Goal: Task Accomplishment & Management: Complete application form

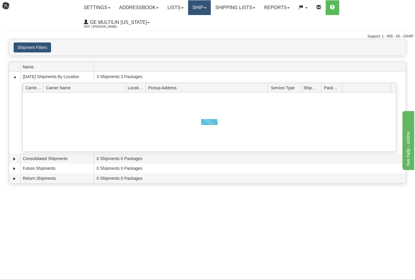
click at [200, 10] on link "Ship" at bounding box center [199, 7] width 23 height 15
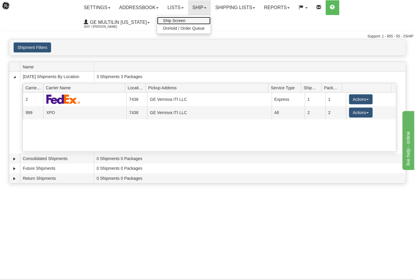
click at [182, 20] on span "Ship Screen" at bounding box center [174, 20] width 22 height 5
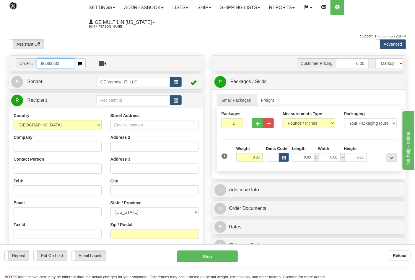
type input "86682883"
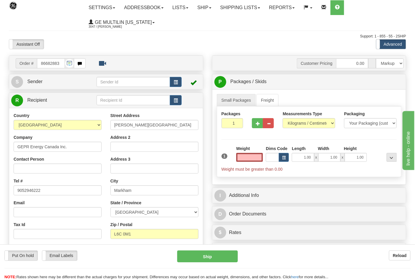
type input "0.00"
drag, startPoint x: 300, startPoint y: 115, endPoint x: 301, endPoint y: 120, distance: 5.9
click at [301, 120] on div "Measurements Type Pounds / Inches Kilograms / Centimeters" at bounding box center [309, 119] width 53 height 17
click at [302, 122] on select "Pounds / Inches Kilograms / Centimeters" at bounding box center [309, 123] width 53 height 10
select select "0"
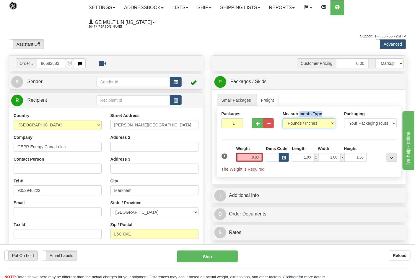
click at [283, 119] on select "Pounds / Inches Kilograms / Centimeters" at bounding box center [309, 123] width 53 height 10
click at [263, 158] on div "Weight 0.00" at bounding box center [250, 156] width 30 height 21
click at [260, 158] on input "0.00" at bounding box center [249, 157] width 27 height 9
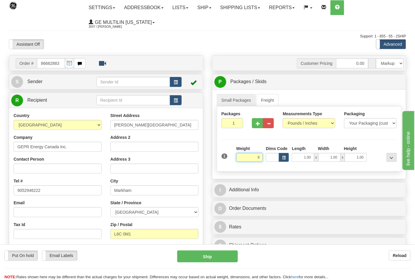
click button "Delete" at bounding box center [0, 0] width 0 height 0
type input "8.00"
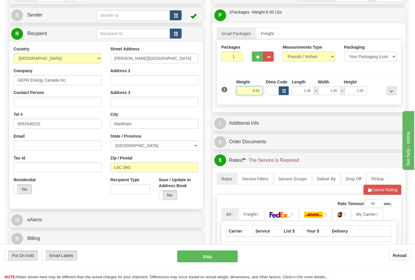
scroll to position [131, 0]
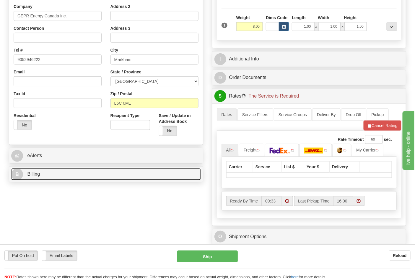
click at [79, 175] on link "B Billing" at bounding box center [106, 175] width 190 height 12
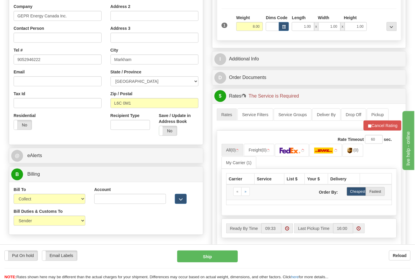
click at [27, 194] on div "Bill To Sender Recipient Third Party Collect" at bounding box center [50, 195] width 72 height 17
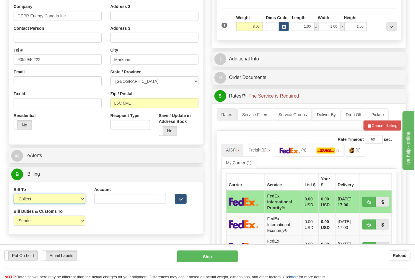
click at [30, 201] on select "Sender Recipient Third Party Collect" at bounding box center [50, 199] width 72 height 10
select select "2"
click at [14, 195] on select "Sender Recipient Third Party Collect" at bounding box center [50, 199] width 72 height 10
click at [126, 203] on input "Account" at bounding box center [130, 199] width 72 height 10
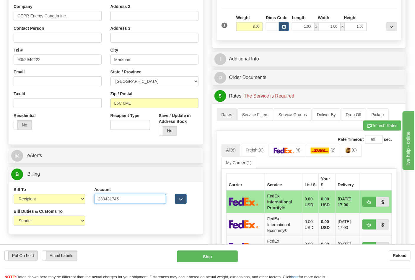
type input "233431745"
click button "Delete" at bounding box center [0, 0] width 0 height 0
click at [299, 146] on link "(4)" at bounding box center [287, 150] width 36 height 13
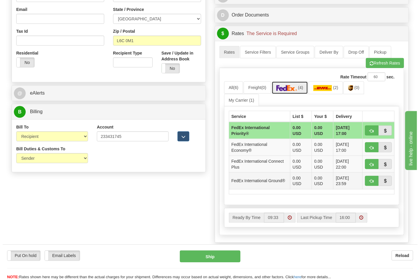
scroll to position [229, 0]
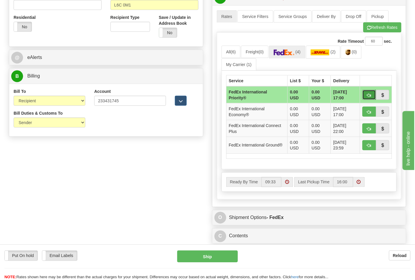
click at [365, 98] on button "button" at bounding box center [369, 95] width 14 height 10
type input "01"
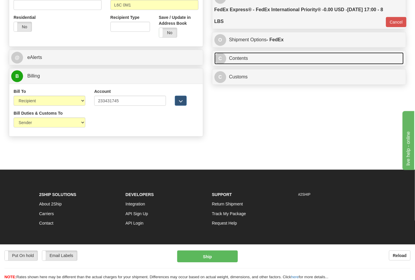
click at [257, 60] on link "C Contents" at bounding box center [309, 59] width 190 height 12
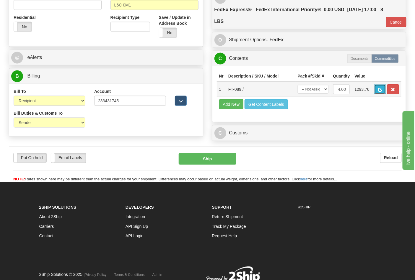
click at [382, 91] on span "button" at bounding box center [380, 90] width 4 height 4
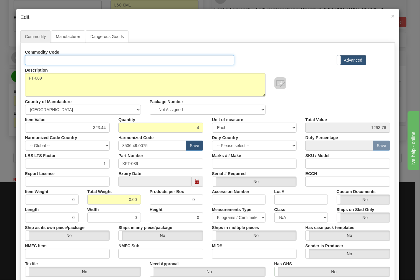
click at [65, 61] on input "Id" at bounding box center [129, 60] width 209 height 10
type input "TRANSFORMERS"
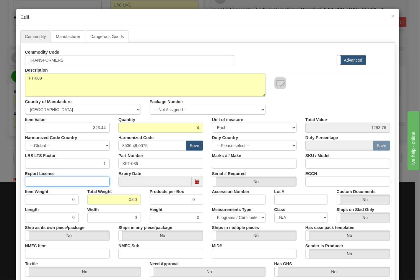
click at [83, 180] on input "Export License" at bounding box center [67, 182] width 85 height 10
type input "N/A"
drag, startPoint x: 125, startPoint y: 198, endPoint x: 147, endPoint y: 198, distance: 21.6
click at [147, 198] on div "Item Weight 0 Total Weight 0.00 Products per Box 0 Accession Number Lot # Custo…" at bounding box center [208, 196] width 374 height 18
type input "8"
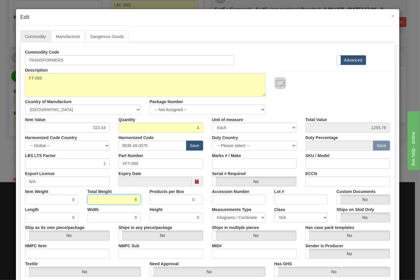
type input "2.0000"
click at [70, 255] on input "NMFC Item" at bounding box center [67, 254] width 85 height 10
type input "63170"
drag, startPoint x: 125, startPoint y: 255, endPoint x: 131, endPoint y: 252, distance: 6.9
click at [125, 255] on input "NMFC Sub" at bounding box center [160, 254] width 85 height 10
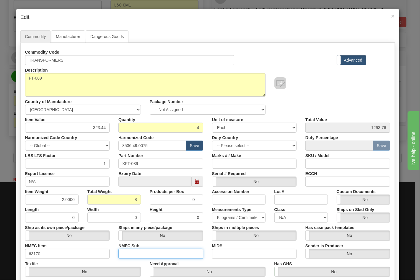
type input "4"
click at [276, 216] on select "N/A 50.0 55.0 60.0 65.0 70.0 85.0 92.5 100.0 125.0 175.0 250.0 300.0 400.0" at bounding box center [300, 218] width 53 height 10
select select "70.0"
click at [274, 213] on select "N/A 50.0 55.0 60.0 65.0 70.0 85.0 92.5 100.0 125.0 175.0 250.0 300.0 400.0" at bounding box center [300, 218] width 53 height 10
click at [315, 182] on input "ECCN" at bounding box center [347, 182] width 85 height 10
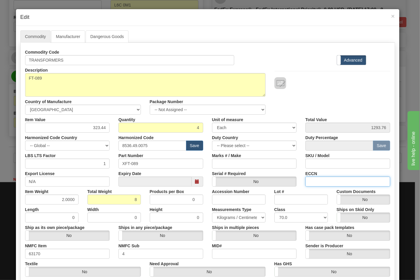
type input "EAR99"
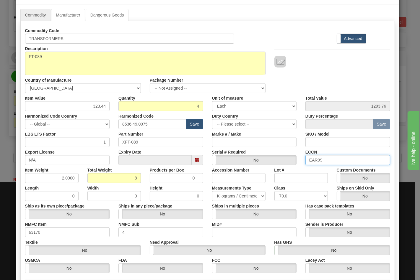
scroll to position [85, 0]
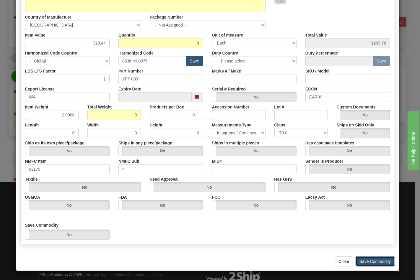
click at [364, 263] on button "Save Commodity" at bounding box center [374, 262] width 39 height 10
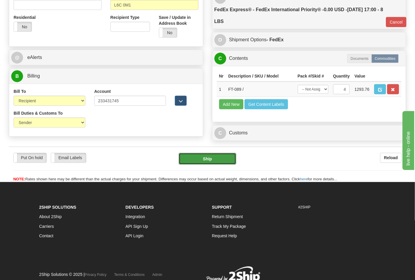
click at [214, 165] on button "Ship" at bounding box center [207, 159] width 57 height 12
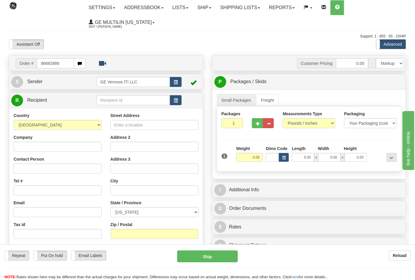
type input "86682886"
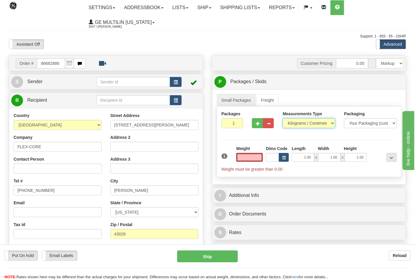
type input "0.00"
click at [293, 124] on select "Pounds / Inches Kilograms / Centimeters" at bounding box center [309, 123] width 53 height 10
select select "0"
click at [283, 119] on select "Pounds / Inches Kilograms / Centimeters" at bounding box center [309, 123] width 53 height 10
click at [260, 158] on input "0.00" at bounding box center [249, 157] width 27 height 9
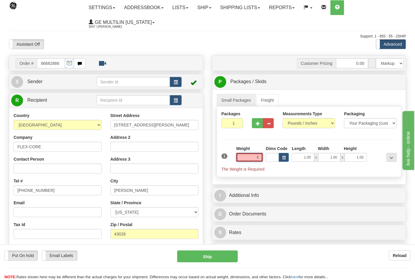
click button "Delete" at bounding box center [0, 0] width 0 height 0
type input "6.00"
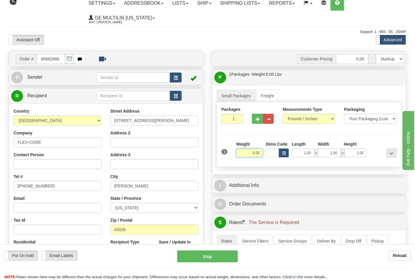
scroll to position [131, 0]
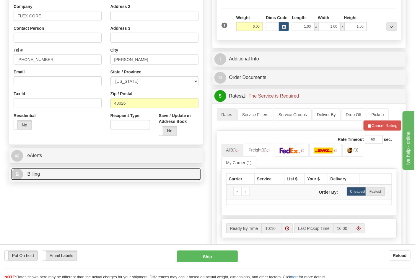
click at [69, 176] on link "B Billing" at bounding box center [106, 175] width 190 height 12
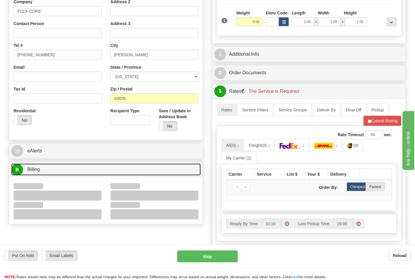
scroll to position [164, 0]
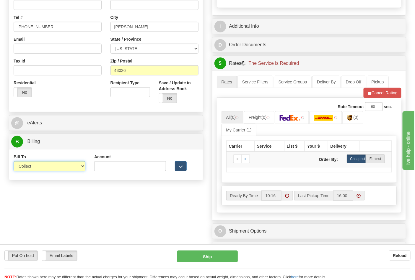
drag, startPoint x: 40, startPoint y: 163, endPoint x: 41, endPoint y: 169, distance: 6.0
click at [40, 163] on select "Sender Recipient Third Party Collect" at bounding box center [50, 166] width 72 height 10
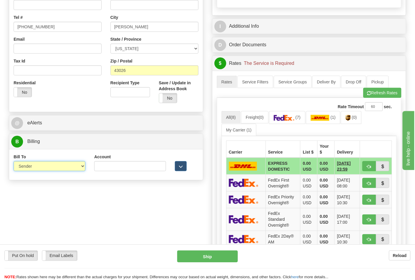
click at [14, 162] on select "Sender Recipient Third Party Collect" at bounding box center [50, 166] width 72 height 10
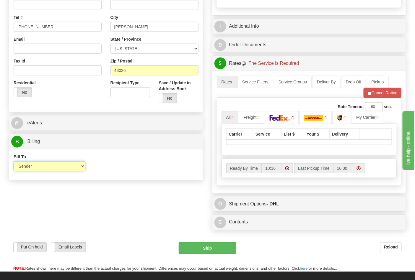
click at [37, 168] on select "Sender Recipient Third Party Collect" at bounding box center [50, 166] width 72 height 10
select select "2"
click at [14, 162] on select "Sender Recipient Third Party Collect" at bounding box center [50, 166] width 72 height 10
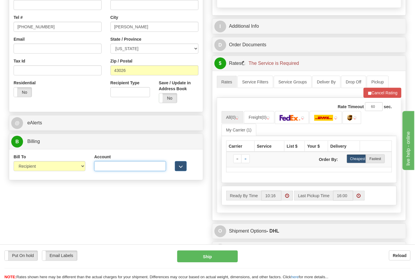
click at [115, 167] on input "Account" at bounding box center [130, 166] width 72 height 10
type input "473367"
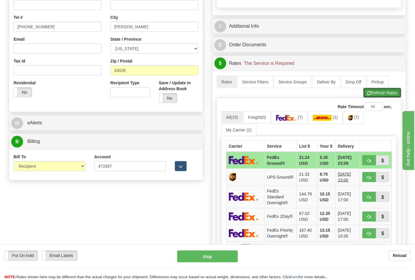
click at [381, 98] on button "Refresh Rates" at bounding box center [382, 93] width 38 height 10
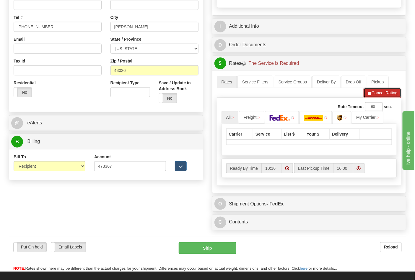
click at [378, 98] on button "Cancel Rating" at bounding box center [382, 93] width 38 height 10
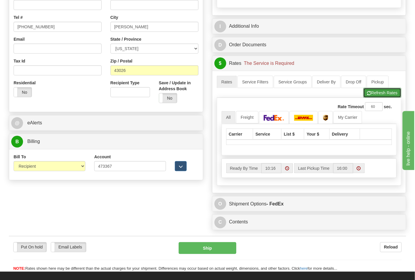
click at [366, 98] on button "Refresh Rates" at bounding box center [382, 93] width 38 height 10
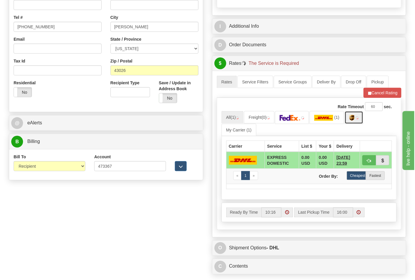
click at [353, 119] on img at bounding box center [351, 118] width 5 height 6
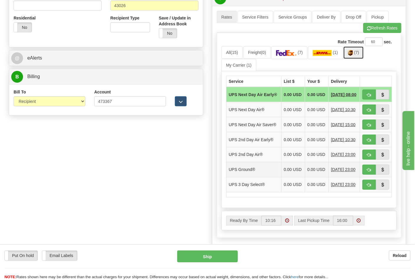
scroll to position [229, 0]
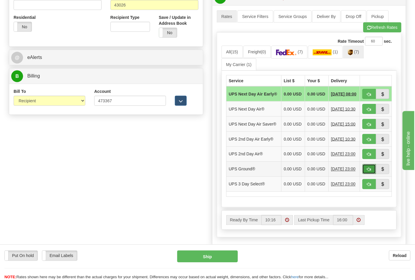
click at [369, 172] on span "button" at bounding box center [369, 170] width 4 height 4
type input "03"
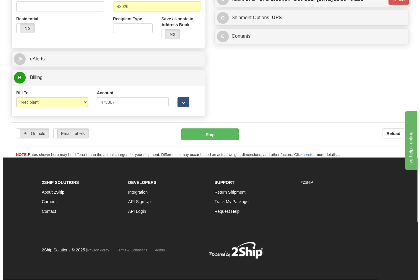
scroll to position [220, 0]
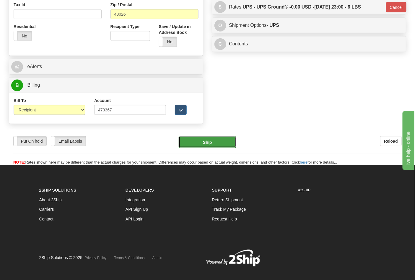
click at [218, 142] on button "Ship" at bounding box center [207, 142] width 57 height 12
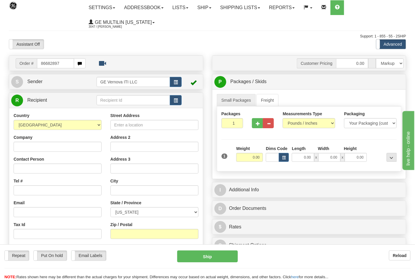
type input "86682897"
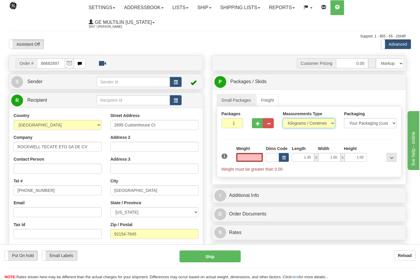
type input "0.00"
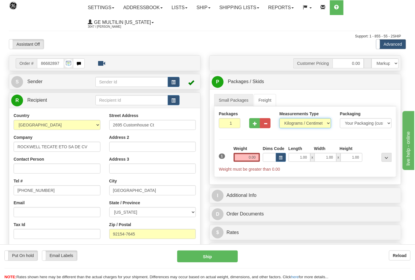
click at [296, 125] on select "Pounds / Inches Kilograms / Centimeters" at bounding box center [305, 123] width 52 height 10
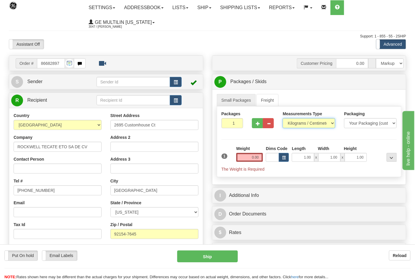
select select "0"
click at [283, 119] on select "Pounds / Inches Kilograms / Centimeters" at bounding box center [309, 123] width 53 height 10
click at [259, 155] on input "0.00" at bounding box center [249, 157] width 27 height 9
click button "Delete" at bounding box center [0, 0] width 0 height 0
type input "9.00"
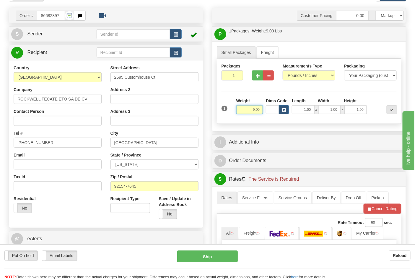
scroll to position [98, 0]
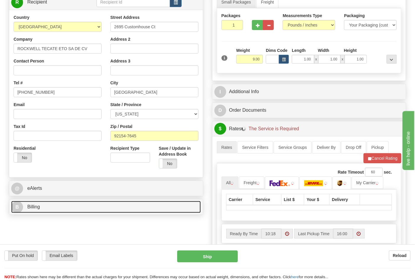
click at [63, 211] on link "B Billing" at bounding box center [106, 207] width 190 height 12
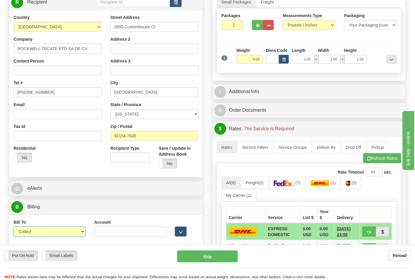
click at [43, 230] on select "Sender Recipient Third Party Collect" at bounding box center [50, 232] width 72 height 10
select select "2"
click at [14, 228] on select "Sender Recipient Third Party Collect" at bounding box center [50, 232] width 72 height 10
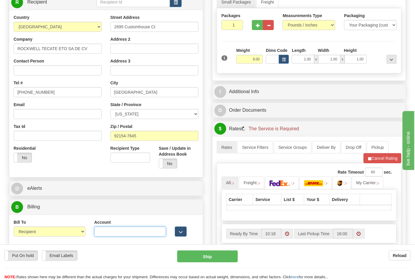
click at [125, 231] on input "Account" at bounding box center [130, 232] width 72 height 10
paste input "688W15"
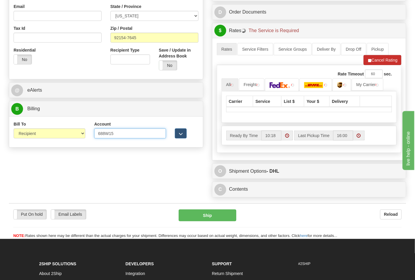
type input "688W15"
click at [374, 65] on button "Cancel Rating" at bounding box center [382, 60] width 38 height 10
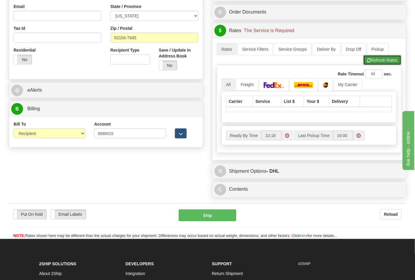
click at [374, 65] on button "Refresh Rates" at bounding box center [382, 60] width 38 height 10
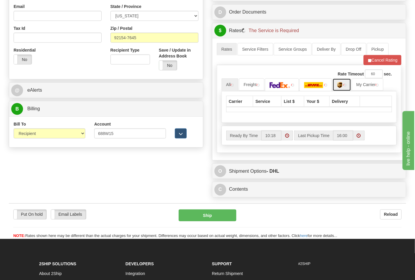
click at [346, 87] on img at bounding box center [344, 85] width 3 height 3
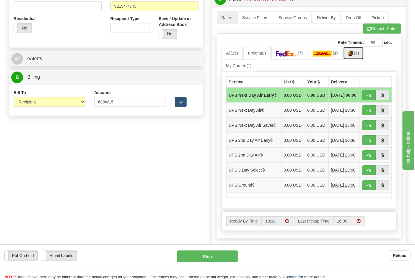
scroll to position [229, 0]
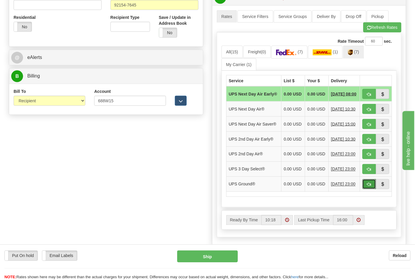
click at [367, 190] on button "button" at bounding box center [369, 184] width 14 height 10
type input "03"
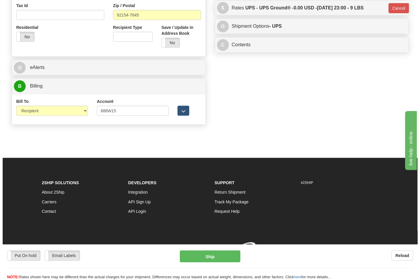
scroll to position [220, 0]
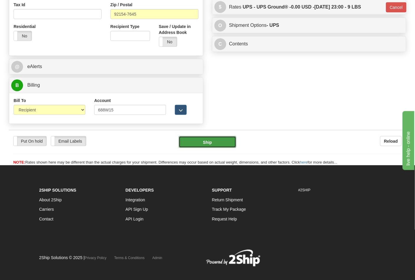
click at [223, 145] on button "Ship" at bounding box center [207, 142] width 57 height 12
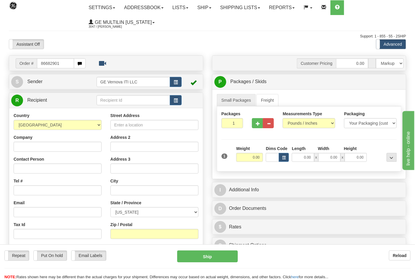
type input "86682901"
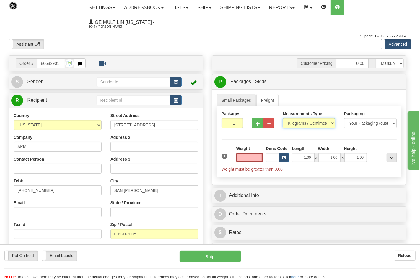
type input "0.00"
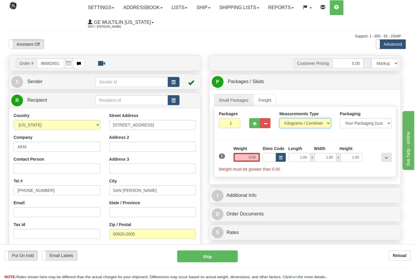
click at [297, 122] on select "Pounds / Inches Kilograms / Centimeters" at bounding box center [305, 123] width 52 height 10
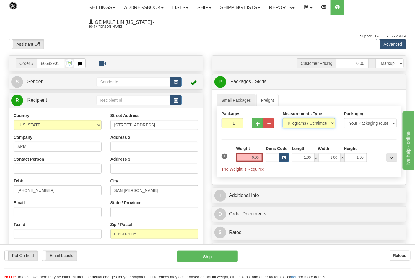
select select "0"
click at [283, 119] on select "Pounds / Inches Kilograms / Centimeters" at bounding box center [309, 123] width 53 height 10
click at [260, 158] on input "0.00" at bounding box center [249, 157] width 27 height 9
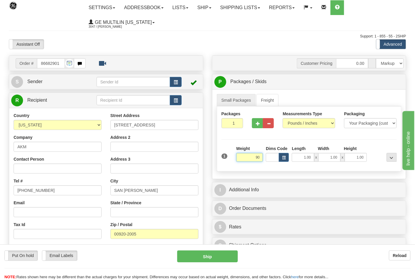
click button "Delete" at bounding box center [0, 0] width 0 height 0
type input "90.00"
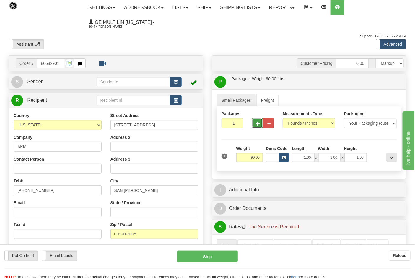
click at [255, 125] on button "button" at bounding box center [257, 123] width 11 height 10
type input "3"
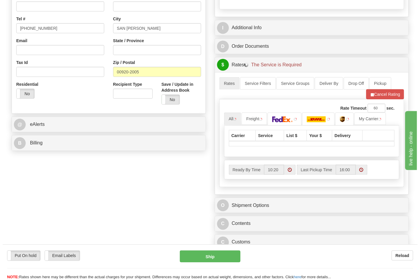
scroll to position [164, 0]
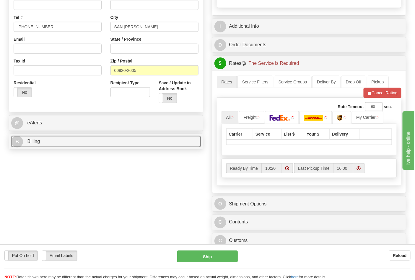
click at [48, 142] on link "B Billing" at bounding box center [106, 142] width 190 height 12
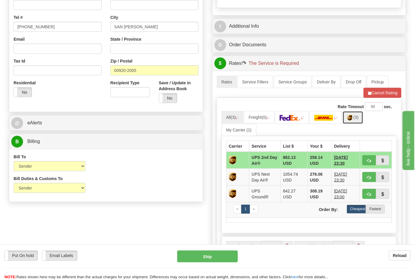
click at [352, 121] on img at bounding box center [349, 118] width 5 height 6
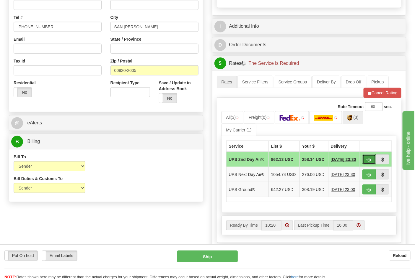
click at [367, 162] on span "button" at bounding box center [369, 160] width 4 height 4
click at [379, 93] on button "Cancel Rating" at bounding box center [382, 93] width 38 height 10
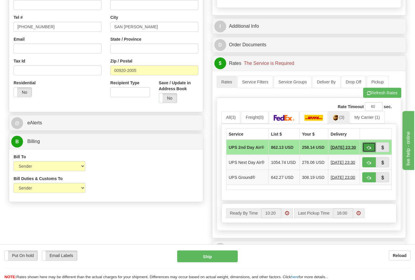
click at [367, 150] on span "button" at bounding box center [369, 148] width 4 height 4
type input "02"
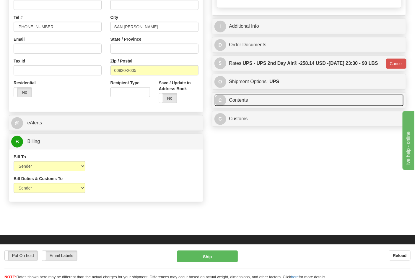
click at [255, 107] on link "C Contents" at bounding box center [309, 100] width 190 height 12
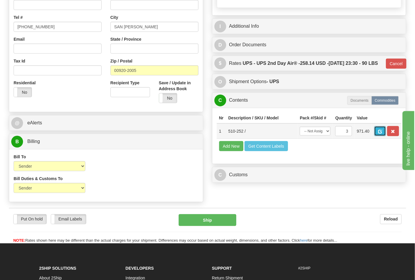
click at [382, 134] on span "button" at bounding box center [380, 132] width 4 height 4
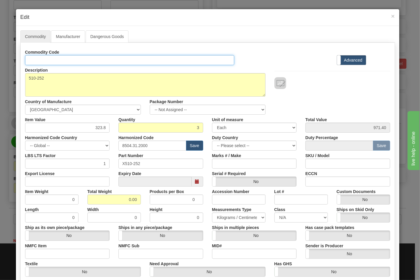
click at [79, 58] on input "Id" at bounding box center [129, 60] width 209 height 10
type input "TRANSFORMERS"
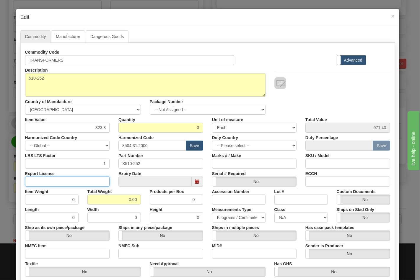
click at [67, 185] on input "Export License" at bounding box center [67, 182] width 85 height 10
type input "N/A"
drag, startPoint x: 109, startPoint y: 198, endPoint x: 142, endPoint y: 203, distance: 33.9
click at [142, 203] on div "Total Weight 0.00" at bounding box center [114, 196] width 62 height 18
type input "90"
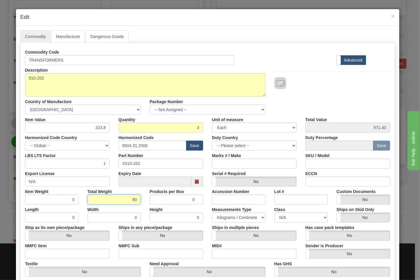
type input "30.0000"
drag, startPoint x: 82, startPoint y: 252, endPoint x: 76, endPoint y: 256, distance: 7.2
click at [82, 252] on input "NMFC Item" at bounding box center [67, 254] width 85 height 10
type input "63170"
click at [134, 255] on input "NMFC Sub" at bounding box center [160, 254] width 85 height 10
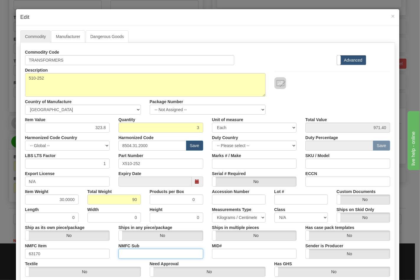
type input "4"
click at [280, 220] on select "N/A 50.0 55.0 60.0 65.0 70.0 85.0 92.5 100.0 125.0 175.0 250.0 300.0 400.0" at bounding box center [300, 218] width 53 height 10
select select "70.0"
click at [274, 213] on select "N/A 50.0 55.0 60.0 65.0 70.0 85.0 92.5 100.0 125.0 175.0 250.0 300.0 400.0" at bounding box center [300, 218] width 53 height 10
drag, startPoint x: 331, startPoint y: 182, endPoint x: 336, endPoint y: 185, distance: 5.5
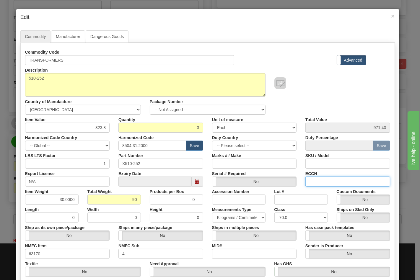
click at [331, 182] on input "ECCN" at bounding box center [347, 182] width 85 height 10
type input "EAR99"
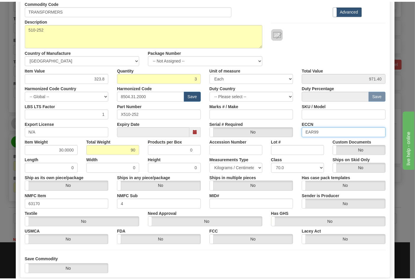
scroll to position [85, 0]
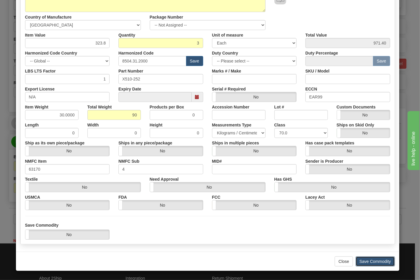
click at [370, 257] on button "Save Commodity" at bounding box center [374, 262] width 39 height 10
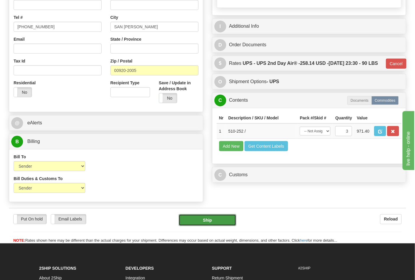
click at [201, 223] on button "Ship" at bounding box center [207, 221] width 57 height 12
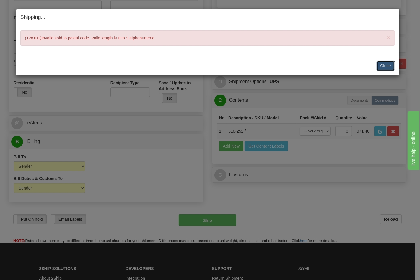
drag, startPoint x: 393, startPoint y: 66, endPoint x: 387, endPoint y: 65, distance: 6.2
click at [392, 66] on button "Close" at bounding box center [385, 66] width 18 height 10
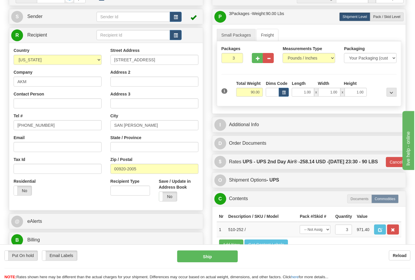
scroll to position [66, 0]
drag, startPoint x: 31, startPoint y: 84, endPoint x: 7, endPoint y: 82, distance: 23.7
click at [7, 82] on div "Order # 86682901 S" at bounding box center [105, 147] width 203 height 314
click at [27, 103] on input "Contact Person" at bounding box center [58, 103] width 88 height 10
paste input "AKM"
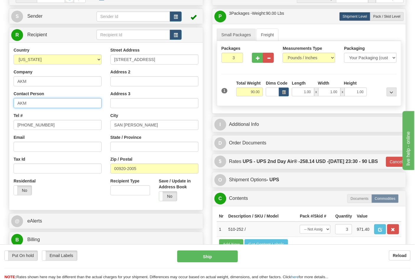
type input "AKM"
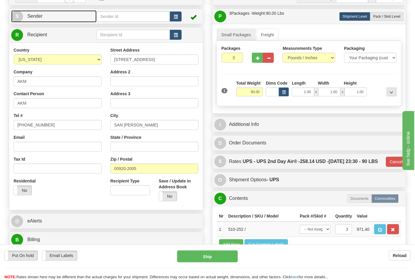
click at [43, 18] on link "S Sender" at bounding box center [53, 16] width 85 height 12
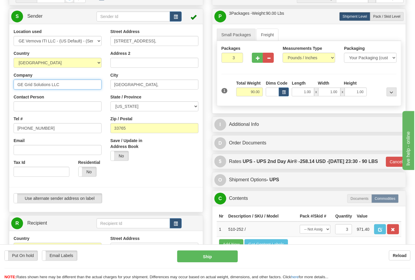
drag, startPoint x: 68, startPoint y: 86, endPoint x: 20, endPoint y: 83, distance: 48.5
click at [20, 83] on input "GE Grid Solutions LLC" at bounding box center [58, 85] width 88 height 10
click at [66, 89] on input "GE Grid Solutions LLC" at bounding box center [58, 85] width 88 height 10
drag, startPoint x: 70, startPoint y: 87, endPoint x: 14, endPoint y: 86, distance: 55.8
click at [14, 86] on input "GE Grid Solutions LLC" at bounding box center [58, 85] width 88 height 10
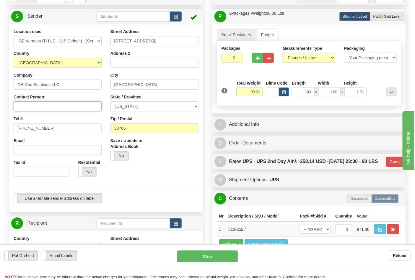
click at [25, 104] on input "Contact Person" at bounding box center [58, 107] width 88 height 10
paste input "GE Grid Solutions LLC"
type input "GE Grid Solutions LLC"
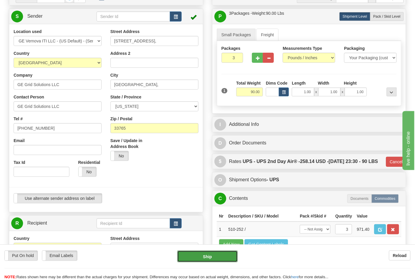
click at [206, 253] on button "Ship" at bounding box center [207, 257] width 60 height 12
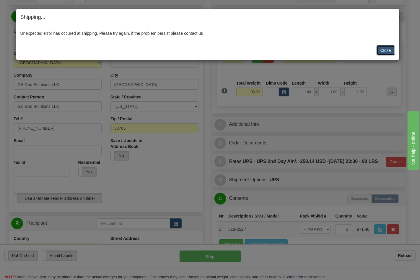
click at [380, 54] on button "Close" at bounding box center [385, 50] width 18 height 10
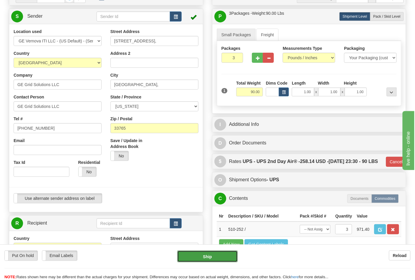
click at [208, 257] on button "Ship" at bounding box center [207, 257] width 60 height 12
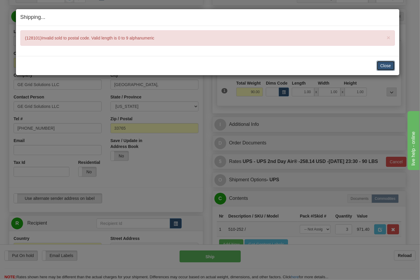
click at [380, 70] on button "Close" at bounding box center [385, 66] width 18 height 10
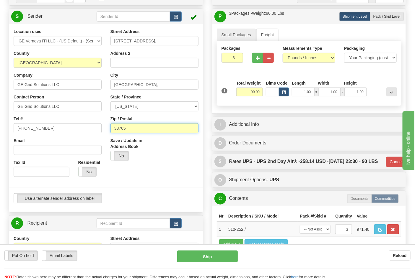
click at [128, 130] on input "33765" at bounding box center [154, 128] width 88 height 10
type input "3"
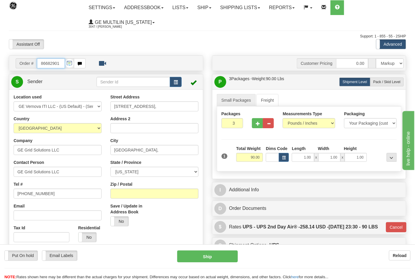
type input "02"
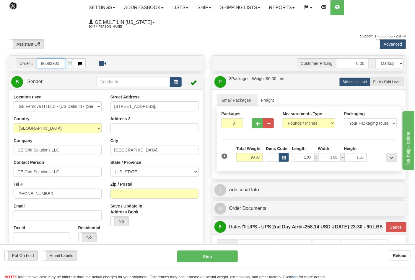
click at [62, 64] on input "86682901" at bounding box center [51, 63] width 28 height 10
click at [61, 62] on input "86682901" at bounding box center [51, 63] width 28 height 10
click at [58, 63] on input "86682901" at bounding box center [51, 63] width 28 height 10
click at [60, 64] on input "86682901" at bounding box center [51, 63] width 28 height 10
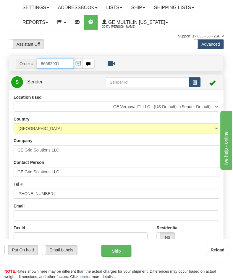
click at [60, 64] on input "86682901" at bounding box center [55, 64] width 37 height 10
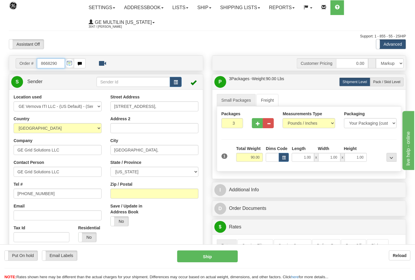
type input "8668290"
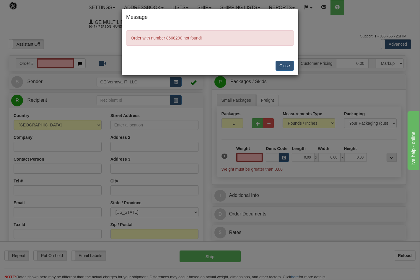
type input "0.00"
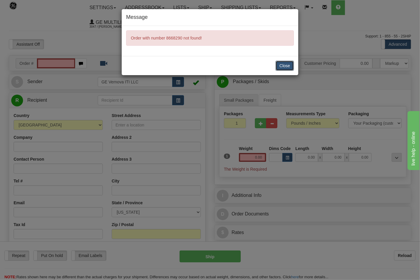
click at [276, 64] on button "Close" at bounding box center [284, 66] width 18 height 10
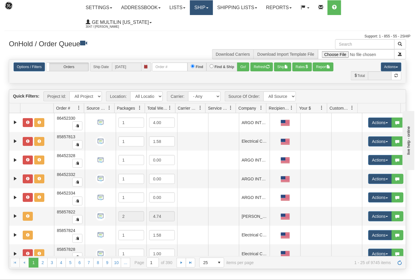
click at [210, 9] on link "Ship" at bounding box center [201, 7] width 23 height 15
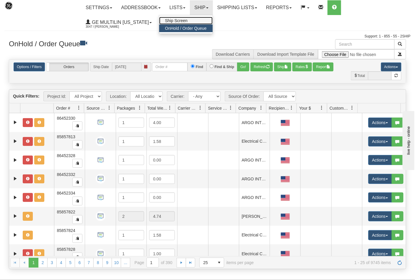
click at [185, 20] on span "Ship Screen" at bounding box center [176, 20] width 22 height 5
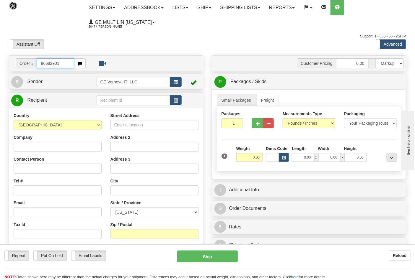
type input "86682901"
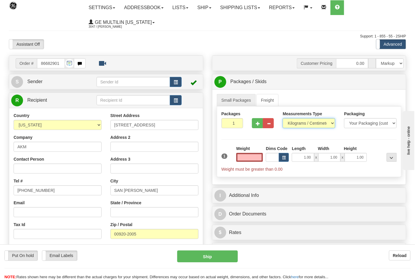
type input "0.00"
drag, startPoint x: 296, startPoint y: 122, endPoint x: 299, endPoint y: 128, distance: 7.3
click at [297, 122] on select "Pounds / Inches Kilograms / Centimeters" at bounding box center [309, 123] width 53 height 10
select select "0"
click at [283, 119] on select "Pounds / Inches Kilograms / Centimeters" at bounding box center [309, 123] width 53 height 10
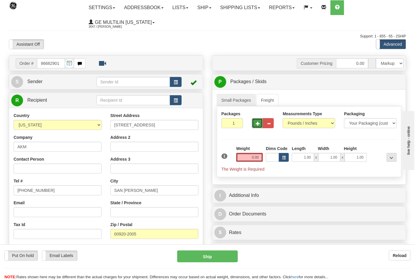
click at [262, 127] on button "button" at bounding box center [257, 123] width 11 height 10
click at [256, 126] on button "button" at bounding box center [257, 123] width 11 height 10
type input "3"
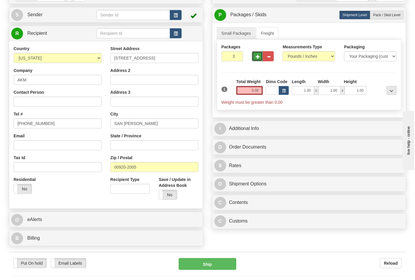
scroll to position [164, 0]
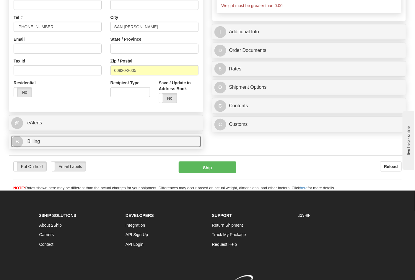
click at [47, 144] on link "B Billing" at bounding box center [106, 142] width 190 height 12
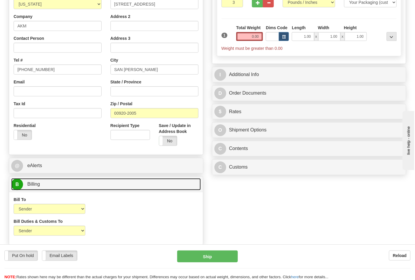
scroll to position [66, 0]
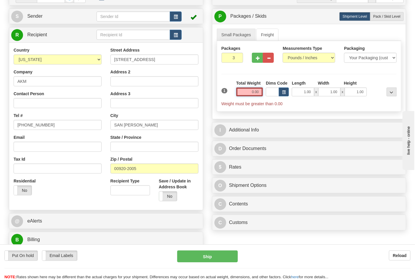
click at [257, 95] on input "0.00" at bounding box center [249, 92] width 27 height 9
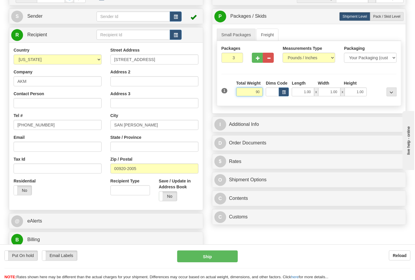
click button "Delete" at bounding box center [0, 0] width 0 height 0
type input "90.00"
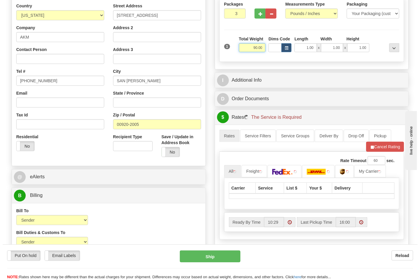
scroll to position [164, 0]
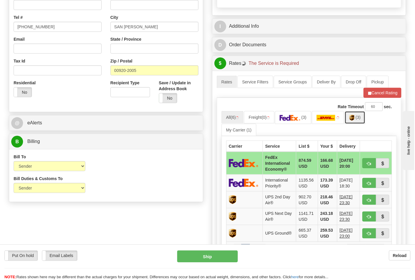
click at [354, 121] on img at bounding box center [351, 118] width 5 height 6
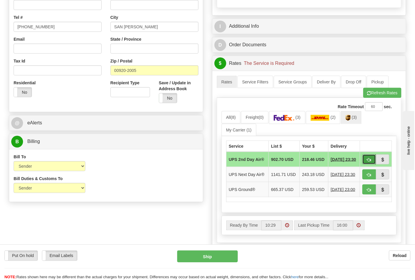
click at [369, 161] on span "button" at bounding box center [369, 160] width 4 height 4
type input "02"
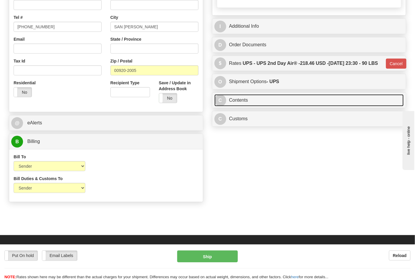
click at [253, 107] on link "C Contents" at bounding box center [309, 100] width 190 height 12
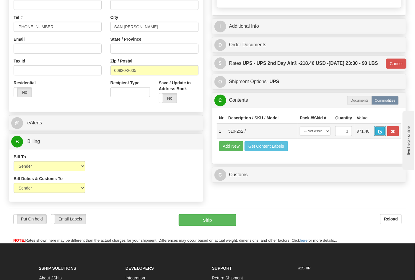
click at [382, 134] on span "button" at bounding box center [380, 132] width 4 height 4
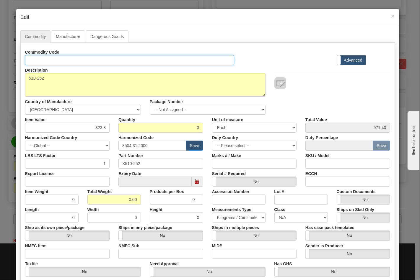
click at [54, 61] on input "Id" at bounding box center [129, 60] width 209 height 10
type input "TRANSFORMERS"
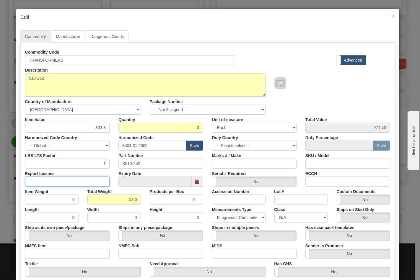
click at [88, 183] on input "Export License" at bounding box center [67, 182] width 85 height 10
type input "N/A"
drag, startPoint x: 96, startPoint y: 197, endPoint x: 140, endPoint y: 199, distance: 44.0
click at [140, 199] on div "Total Weight 0.00" at bounding box center [114, 196] width 62 height 18
type input "90"
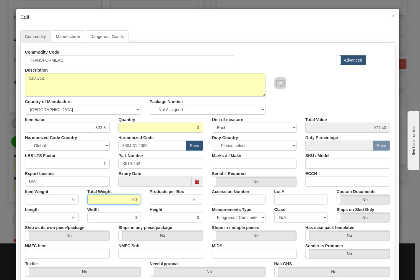
type input "30.0000"
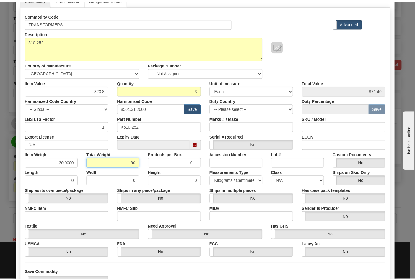
scroll to position [85, 0]
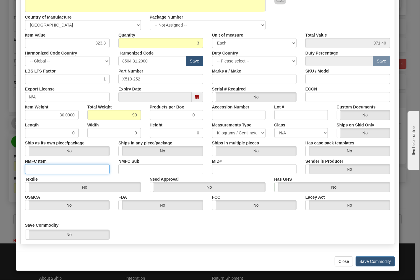
click at [69, 168] on input "NMFC Item" at bounding box center [67, 169] width 85 height 10
type input "63170"
drag, startPoint x: 120, startPoint y: 171, endPoint x: 125, endPoint y: 171, distance: 4.4
click at [121, 171] on input "NMFC Sub" at bounding box center [160, 169] width 85 height 10
type input "4"
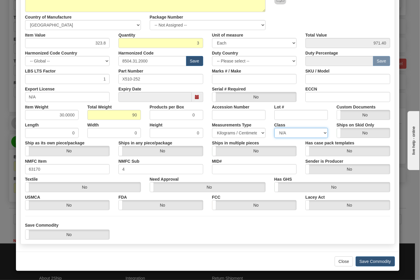
click at [277, 134] on select "N/A 50.0 55.0 60.0 65.0 70.0 85.0 92.5 100.0 125.0 175.0 250.0 300.0 400.0" at bounding box center [300, 133] width 53 height 10
select select "70.0"
click at [274, 128] on select "N/A 50.0 55.0 60.0 65.0 70.0 85.0 92.5 100.0 125.0 175.0 250.0 300.0 400.0" at bounding box center [300, 133] width 53 height 10
click at [311, 95] on input "ECCN" at bounding box center [347, 97] width 85 height 10
type input "EAR99"
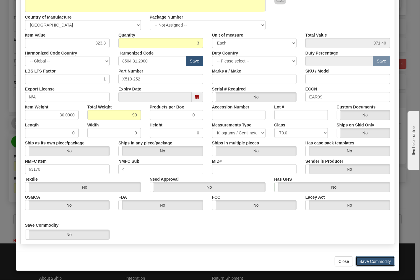
click at [366, 261] on button "Save Commodity" at bounding box center [374, 262] width 39 height 10
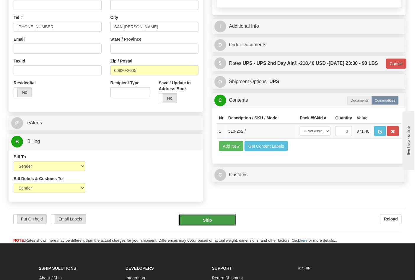
click at [208, 224] on button "Ship" at bounding box center [207, 221] width 57 height 12
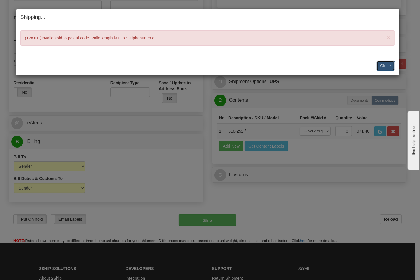
click at [379, 65] on button "Close" at bounding box center [385, 66] width 18 height 10
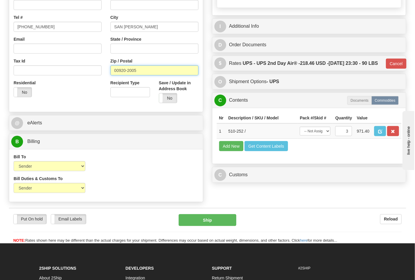
click at [145, 74] on input "00920-2005" at bounding box center [154, 71] width 88 height 10
type input "00920"
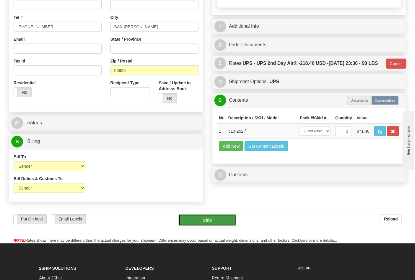
click at [210, 226] on button "Ship" at bounding box center [207, 221] width 57 height 12
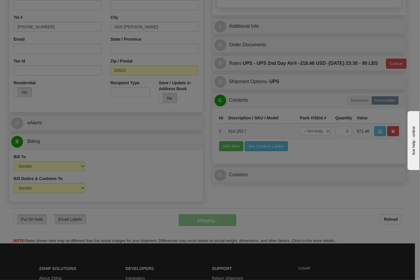
type input "02"
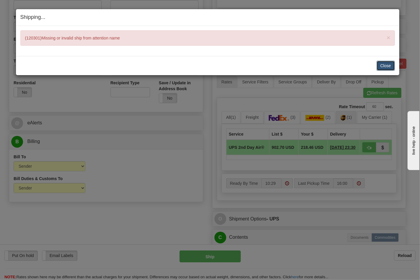
click at [383, 63] on button "Close" at bounding box center [385, 66] width 18 height 10
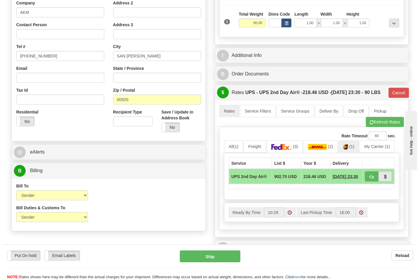
scroll to position [66, 0]
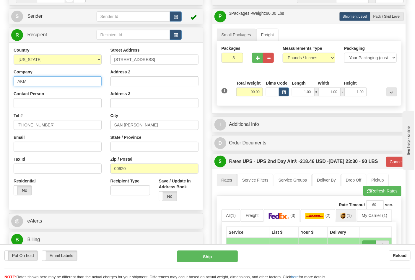
drag, startPoint x: 48, startPoint y: 81, endPoint x: 0, endPoint y: 81, distance: 48.4
click at [0, 81] on div "Toggle navigation Settings Shipping Preferences Fields Preferences New" at bounding box center [207, 192] width 415 height 517
click at [31, 101] on input "Contact Person" at bounding box center [58, 103] width 88 height 10
paste input "AKM"
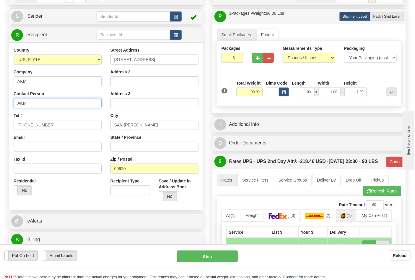
type input "AKM"
click at [56, 10] on div "S Sender" at bounding box center [106, 16] width 194 height 15
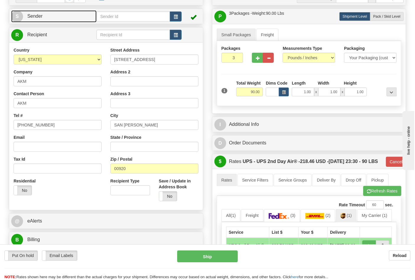
click at [53, 21] on link "S Sender" at bounding box center [53, 16] width 85 height 12
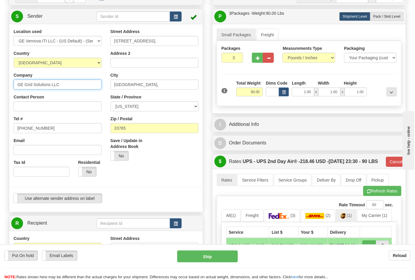
drag, startPoint x: 65, startPoint y: 85, endPoint x: 12, endPoint y: 82, distance: 53.2
click at [12, 82] on div "Location used GE Vernova ITI LLC - (US Default) - (Sender Default) Country AFGH…" at bounding box center [57, 105] width 97 height 153
click at [32, 105] on input "Contact Person" at bounding box center [58, 107] width 88 height 10
paste input "GE Grid Solutions LLC"
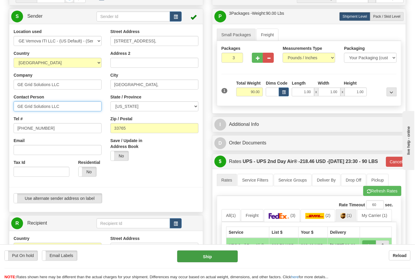
type input "GE Grid Solutions LLC"
click at [211, 255] on button "Ship" at bounding box center [207, 257] width 60 height 12
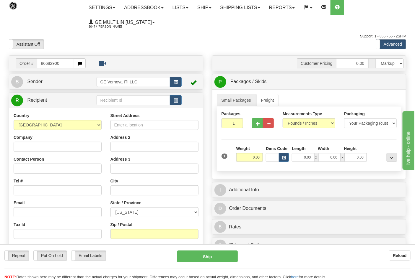
type input "86682900"
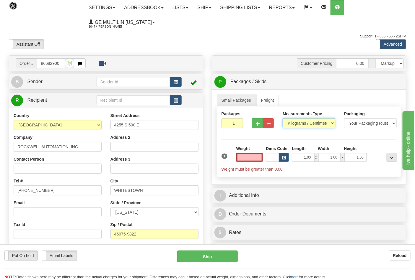
type input "0.00"
drag, startPoint x: 290, startPoint y: 123, endPoint x: 293, endPoint y: 126, distance: 4.6
click at [290, 123] on select "Pounds / Inches Kilograms / Centimeters" at bounding box center [309, 123] width 53 height 10
select select "0"
click at [283, 119] on select "Pounds / Inches Kilograms / Centimeters" at bounding box center [309, 123] width 53 height 10
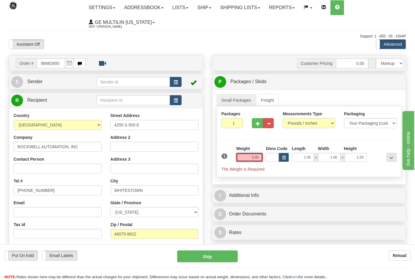
click at [259, 158] on input "0.00" at bounding box center [249, 157] width 27 height 9
click button "Delete" at bounding box center [0, 0] width 0 height 0
type input "8.00"
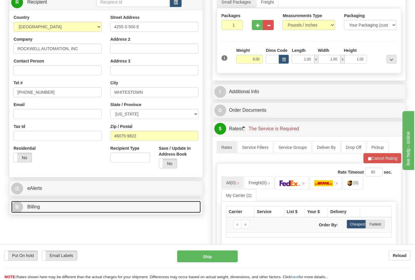
click at [54, 211] on link "B Billing" at bounding box center [106, 207] width 190 height 12
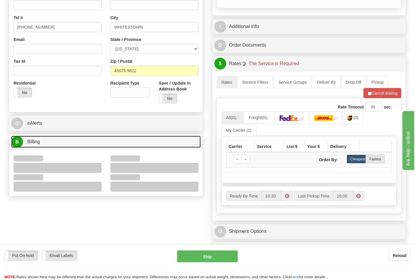
scroll to position [164, 0]
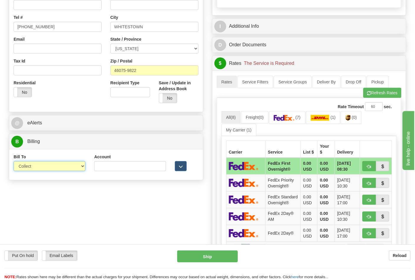
click at [32, 169] on select "Sender Recipient Third Party Collect" at bounding box center [50, 166] width 72 height 10
select select "2"
click at [14, 162] on select "Sender Recipient Third Party Collect" at bounding box center [50, 166] width 72 height 10
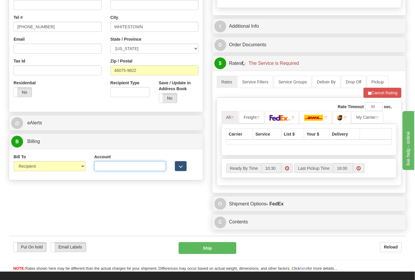
click at [117, 169] on input "Account" at bounding box center [130, 166] width 72 height 10
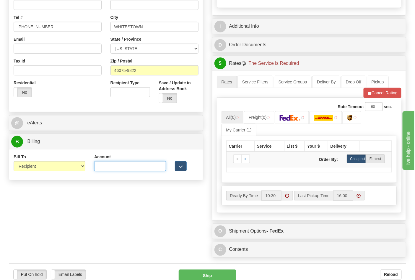
type input "473367"
click at [129, 170] on input "473367" at bounding box center [130, 166] width 72 height 10
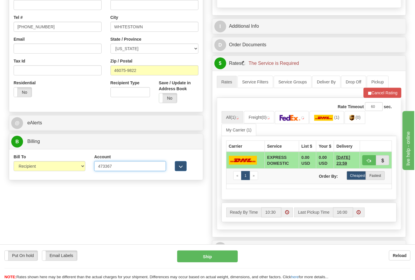
drag, startPoint x: 115, startPoint y: 168, endPoint x: 78, endPoint y: 167, distance: 36.9
click at [78, 167] on div "Bill To Sender Recipient Third Party Collect Account 473367 3rd Party Account L…" at bounding box center [106, 165] width 194 height 22
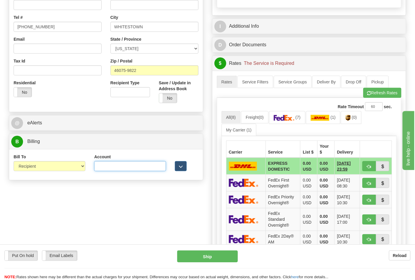
click at [103, 170] on input "Account" at bounding box center [130, 166] width 72 height 10
type input "587102"
click at [370, 97] on button "Refresh Rates" at bounding box center [382, 93] width 38 height 10
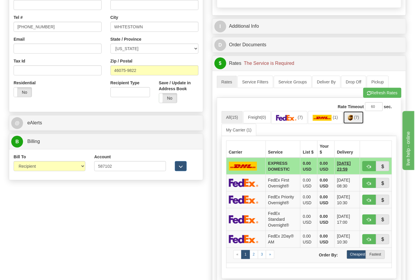
click at [358, 120] on span "(7)" at bounding box center [356, 117] width 5 height 5
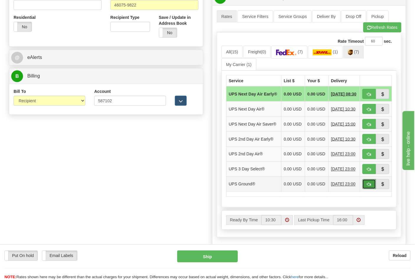
click at [368, 187] on span "button" at bounding box center [369, 185] width 4 height 4
type input "03"
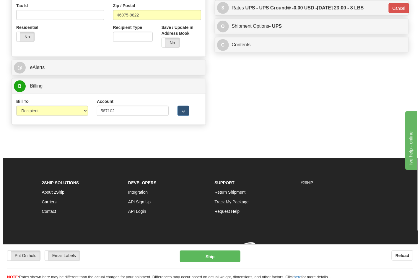
scroll to position [220, 0]
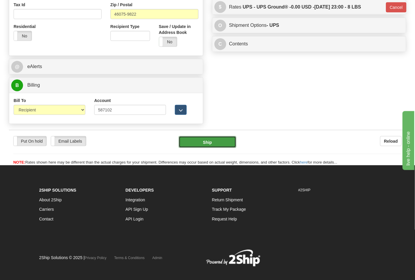
click at [207, 144] on button "Ship" at bounding box center [207, 142] width 57 height 12
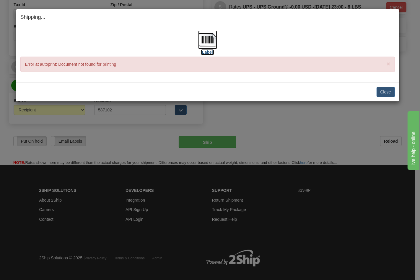
click at [206, 46] on img at bounding box center [207, 39] width 19 height 19
click at [390, 93] on button "Close" at bounding box center [385, 92] width 18 height 10
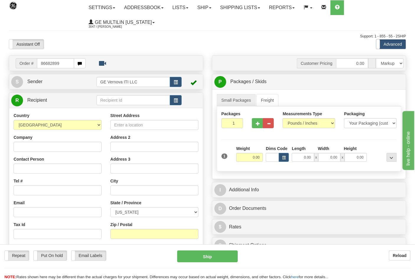
type input "86682899"
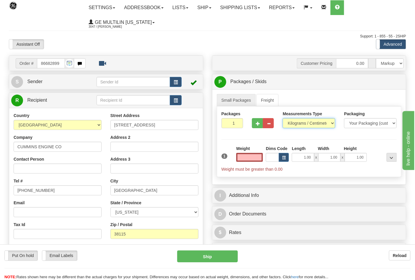
type input "0.00"
click at [296, 125] on select "Pounds / Inches Kilograms / Centimeters" at bounding box center [309, 123] width 53 height 10
select select "0"
click at [283, 119] on select "Pounds / Inches Kilograms / Centimeters" at bounding box center [309, 123] width 53 height 10
click at [260, 155] on input "0.00" at bounding box center [249, 157] width 27 height 9
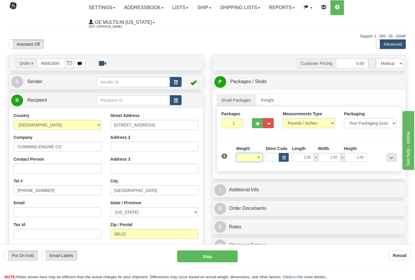
click button "Delete" at bounding box center [0, 0] width 0 height 0
type input "4.00"
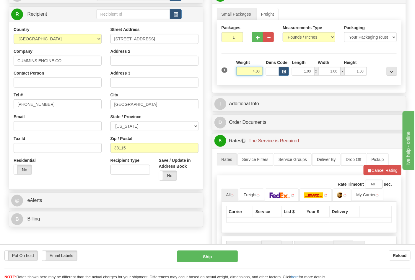
scroll to position [131, 0]
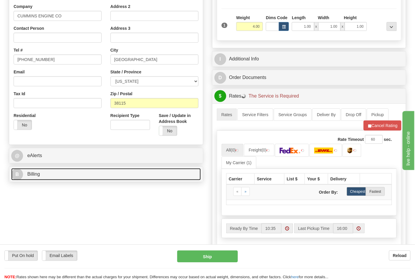
click at [87, 177] on link "B Billing" at bounding box center [106, 175] width 190 height 12
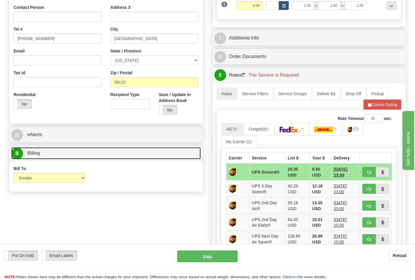
scroll to position [164, 0]
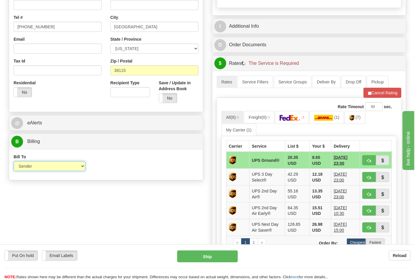
click at [47, 164] on select "Sender Recipient Third Party Collect" at bounding box center [50, 166] width 72 height 10
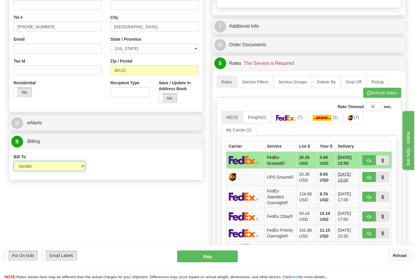
select select "2"
click at [14, 162] on select "Sender Recipient Third Party Collect" at bounding box center [50, 166] width 72 height 10
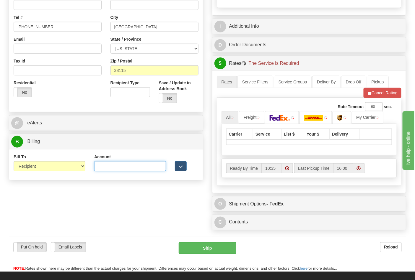
click at [105, 169] on input "Account" at bounding box center [130, 166] width 72 height 10
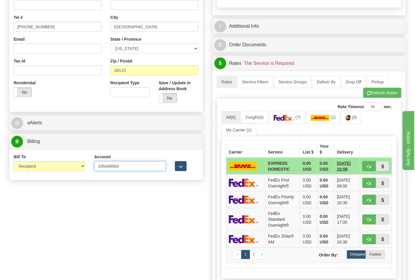
type input "245489064"
click button "Delete" at bounding box center [0, 0] width 0 height 0
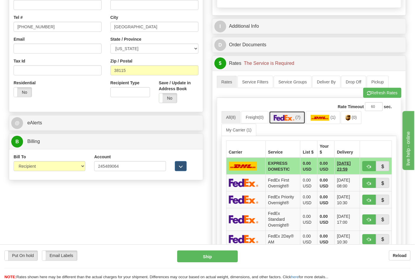
click at [300, 121] on link "(7)" at bounding box center [287, 117] width 36 height 13
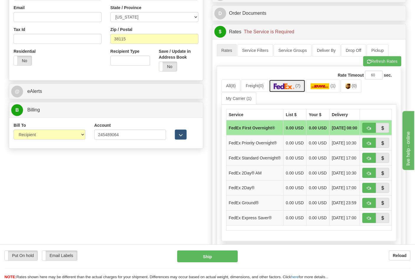
scroll to position [262, 0]
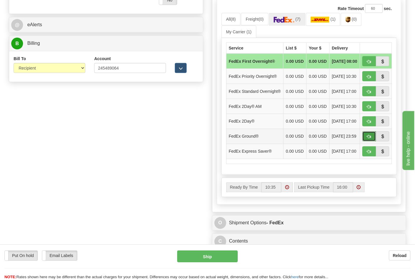
click at [367, 139] on span "button" at bounding box center [369, 137] width 4 height 4
type input "92"
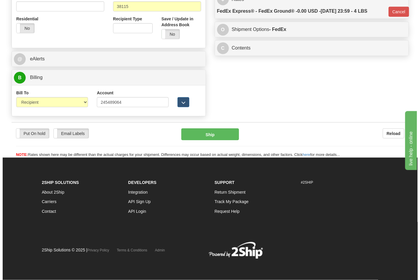
scroll to position [229, 0]
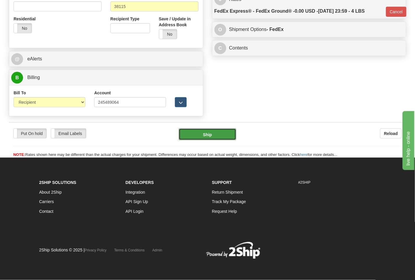
click at [213, 135] on button "Ship" at bounding box center [207, 135] width 57 height 12
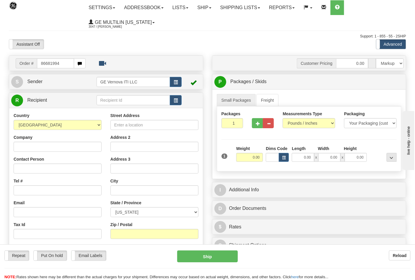
type input "86681994"
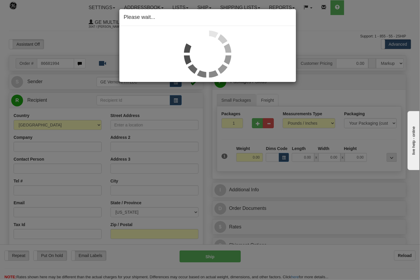
drag, startPoint x: 337, startPoint y: 104, endPoint x: 334, endPoint y: 103, distance: 3.0
click at [337, 104] on div "Please wait..." at bounding box center [210, 140] width 420 height 280
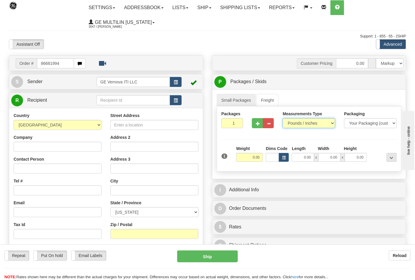
click at [301, 125] on select "Pounds / Inches Kilograms / Centimeters" at bounding box center [309, 123] width 53 height 10
select select "1"
click at [283, 119] on select "Pounds / Inches Kilograms / Centimeters" at bounding box center [309, 123] width 53 height 10
click at [291, 125] on select "Pounds / Inches Kilograms / Centimeters" at bounding box center [309, 123] width 53 height 10
click at [254, 122] on button "button" at bounding box center [257, 123] width 11 height 10
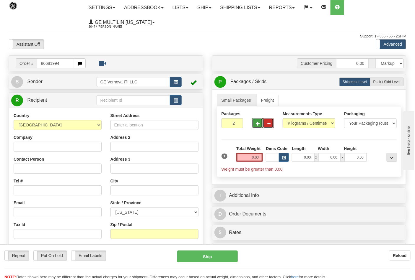
click at [269, 127] on button "button" at bounding box center [268, 123] width 11 height 10
type input "1"
click at [64, 63] on input "86681994" at bounding box center [55, 63] width 37 height 10
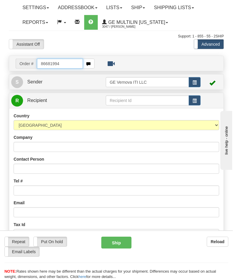
click at [64, 63] on input "86681994" at bounding box center [60, 64] width 46 height 10
type input "8668199"
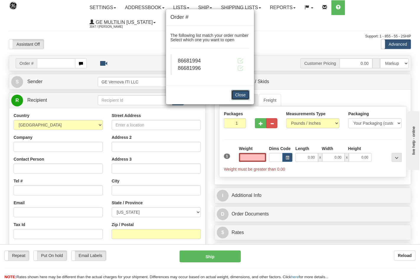
type input "0.00"
click at [237, 98] on button "Close" at bounding box center [240, 95] width 18 height 10
drag, startPoint x: 241, startPoint y: 96, endPoint x: 230, endPoint y: 94, distance: 11.5
click at [241, 96] on button "Close" at bounding box center [240, 95] width 18 height 10
click at [236, 93] on button "Close" at bounding box center [240, 95] width 18 height 10
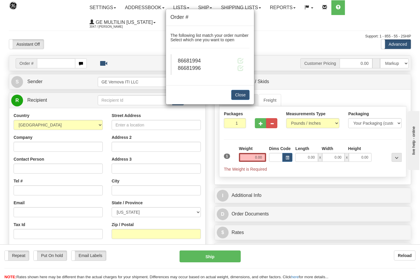
click at [43, 46] on div "Order # The following list match your order number Select which one you want to…" at bounding box center [210, 140] width 420 height 280
click at [62, 48] on div "Order # The following list match your order number Select which one you want to…" at bounding box center [210, 140] width 420 height 280
click at [63, 48] on div "Order # The following list match your order number Select which one you want to…" at bounding box center [210, 140] width 420 height 280
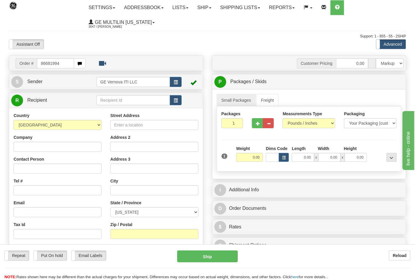
type input "86681994"
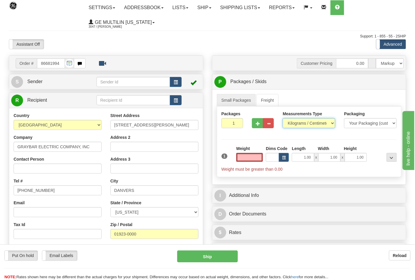
type input "0.00"
click at [305, 125] on select "Pounds / Inches Kilograms / Centimeters" at bounding box center [309, 123] width 53 height 10
select select "0"
click at [283, 119] on select "Pounds / Inches Kilograms / Centimeters" at bounding box center [309, 123] width 53 height 10
click at [258, 156] on input "0.00" at bounding box center [249, 157] width 27 height 9
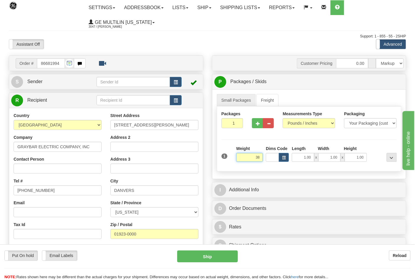
click button "Delete" at bounding box center [0, 0] width 0 height 0
type input "38.00"
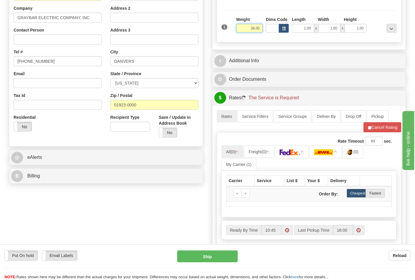
scroll to position [131, 0]
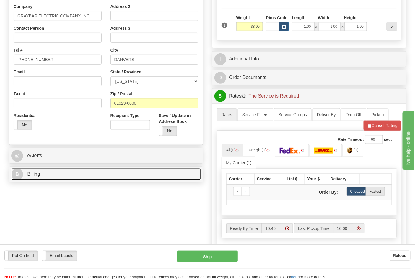
click at [52, 173] on link "B Billing" at bounding box center [106, 175] width 190 height 12
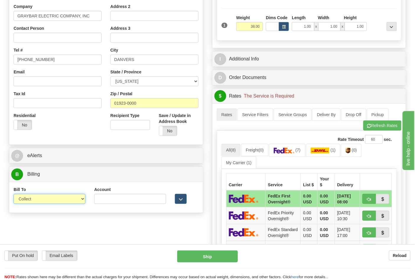
click at [48, 202] on select "Sender Recipient Third Party Collect" at bounding box center [50, 199] width 72 height 10
select select "2"
click at [14, 195] on select "Sender Recipient Third Party Collect" at bounding box center [50, 199] width 72 height 10
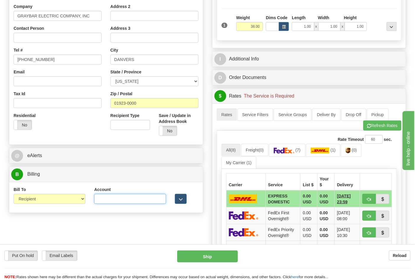
click at [120, 204] on input "Account" at bounding box center [130, 199] width 72 height 10
type input "188876"
click button "Delete" at bounding box center [0, 0] width 0 height 0
click at [382, 129] on button "Refresh Rates" at bounding box center [382, 126] width 38 height 10
drag, startPoint x: 124, startPoint y: 202, endPoint x: 89, endPoint y: 201, distance: 34.8
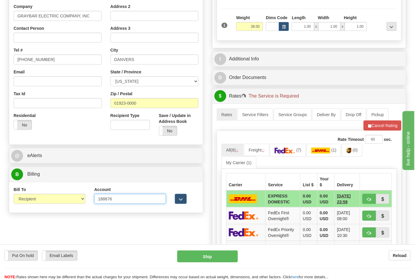
click at [88, 203] on div "Bill To Sender Recipient Third Party Collect Account 188876 3rd Party Account L…" at bounding box center [106, 198] width 194 height 22
paste input "9769V8"
type input "9769V8"
click at [373, 128] on button "Cancel Rating" at bounding box center [382, 126] width 38 height 10
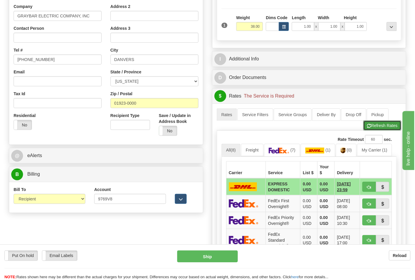
click at [373, 128] on button "Refresh Rates" at bounding box center [382, 126] width 38 height 10
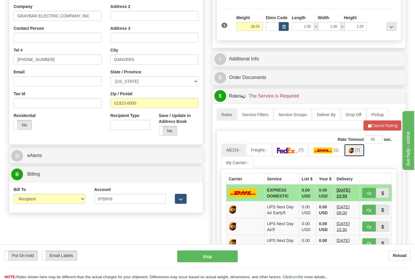
click at [352, 152] on link "(7)" at bounding box center [354, 150] width 21 height 13
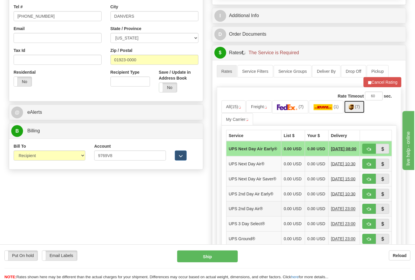
scroll to position [229, 0]
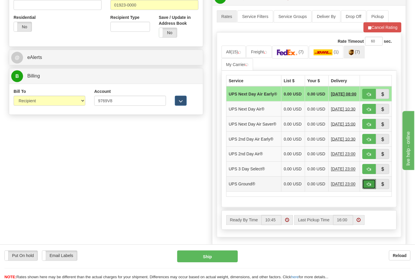
drag, startPoint x: 371, startPoint y: 196, endPoint x: 358, endPoint y: 193, distance: 12.9
click at [370, 190] on button "button" at bounding box center [369, 184] width 14 height 10
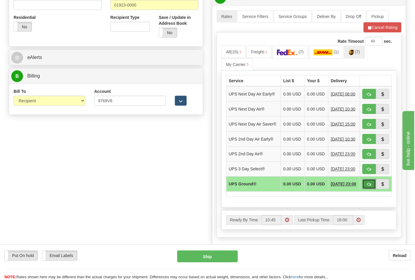
click at [371, 187] on span "button" at bounding box center [369, 185] width 4 height 4
click at [375, 32] on button "Cancel Rating" at bounding box center [382, 27] width 38 height 10
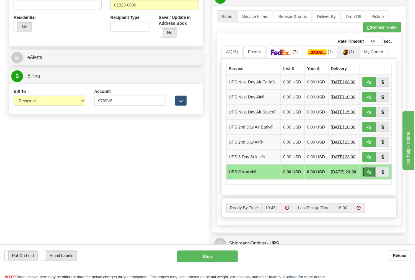
drag, startPoint x: 368, startPoint y: 185, endPoint x: 352, endPoint y: 178, distance: 17.7
click at [368, 175] on span "button" at bounding box center [369, 173] width 4 height 4
type input "03"
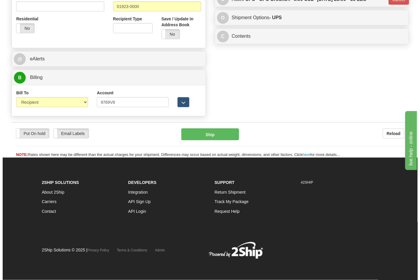
scroll to position [220, 0]
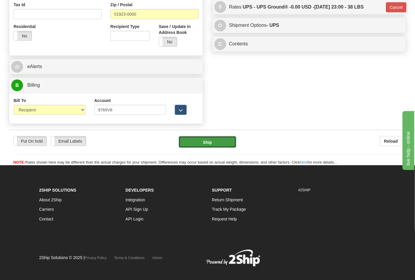
click at [205, 141] on button "Ship" at bounding box center [207, 142] width 57 height 12
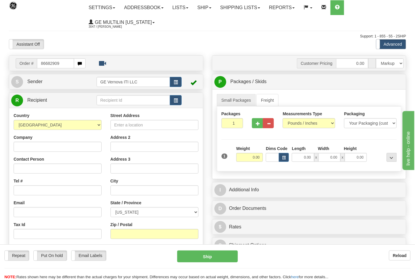
type input "86682909"
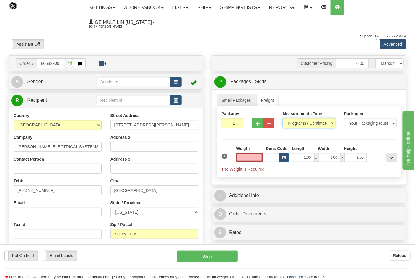
type input "0.00"
click at [289, 120] on select "Pounds / Inches Kilograms / Centimeters" at bounding box center [309, 123] width 53 height 10
select select "0"
click at [283, 119] on select "Pounds / Inches Kilograms / Centimeters" at bounding box center [309, 123] width 53 height 10
click at [259, 158] on input "0.00" at bounding box center [249, 157] width 27 height 9
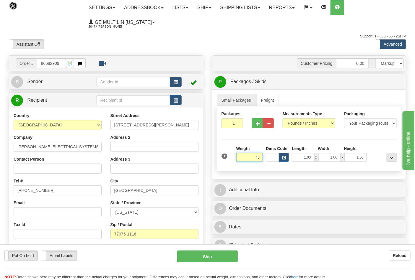
click button "Delete" at bounding box center [0, 0] width 0 height 0
type input "40.00"
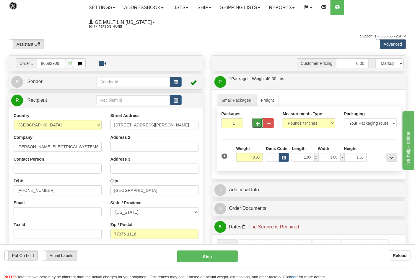
click at [255, 123] on button "button" at bounding box center [257, 123] width 11 height 10
type input "2"
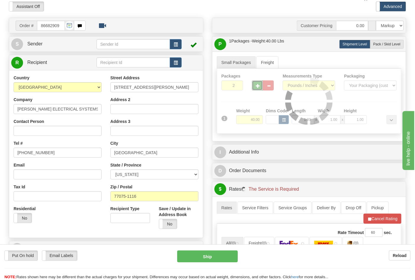
scroll to position [98, 0]
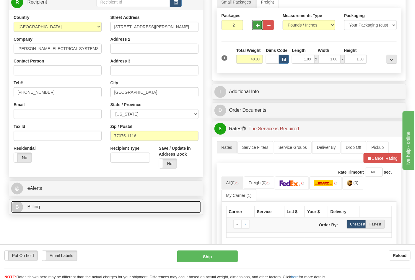
click at [58, 208] on link "B Billing" at bounding box center [106, 207] width 190 height 12
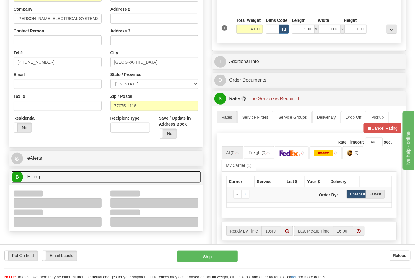
scroll to position [164, 0]
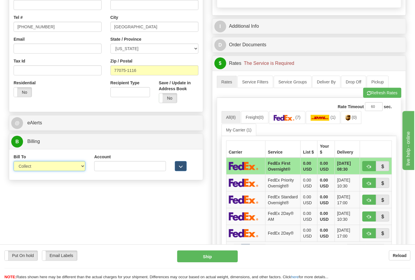
click at [38, 168] on select "Sender Recipient Third Party Collect" at bounding box center [50, 166] width 72 height 10
select select "2"
click at [14, 162] on select "Sender Recipient Third Party Collect" at bounding box center [50, 166] width 72 height 10
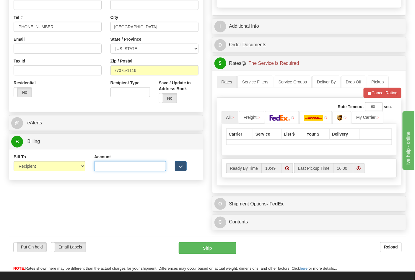
click at [97, 166] on input "Account" at bounding box center [130, 166] width 72 height 10
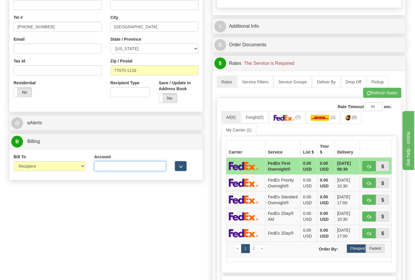
paste input "504789446"
type input "504789446"
click at [291, 117] on img at bounding box center [284, 118] width 21 height 6
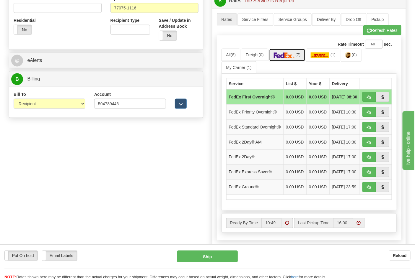
scroll to position [229, 0]
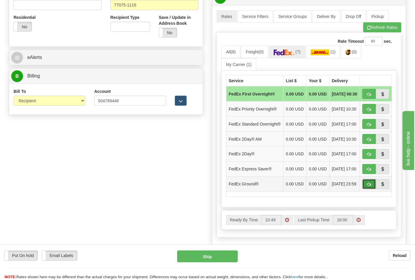
click at [365, 190] on button "button" at bounding box center [369, 184] width 14 height 10
type input "92"
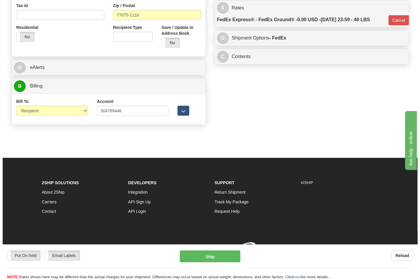
scroll to position [220, 0]
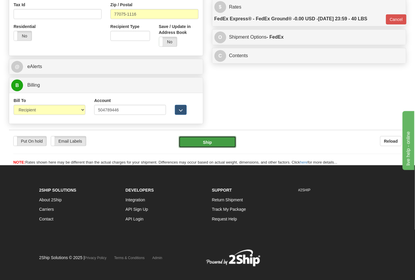
click at [207, 143] on button "Ship" at bounding box center [207, 142] width 57 height 12
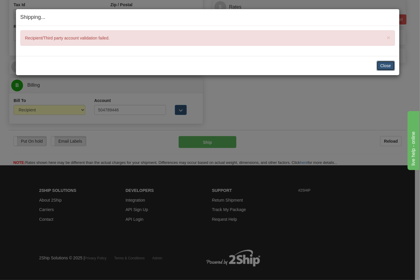
click at [383, 68] on button "Close" at bounding box center [385, 66] width 18 height 10
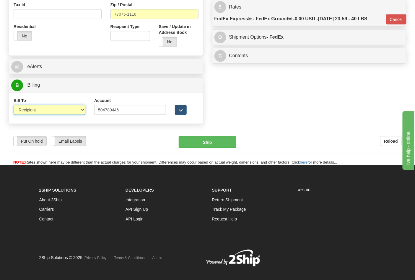
drag, startPoint x: 55, startPoint y: 108, endPoint x: 50, endPoint y: 113, distance: 7.5
click at [55, 108] on select "Sender Recipient Third Party Collect" at bounding box center [50, 110] width 72 height 10
select select "4"
click at [14, 106] on select "Sender Recipient Third Party Collect" at bounding box center [50, 110] width 72 height 10
type input "92"
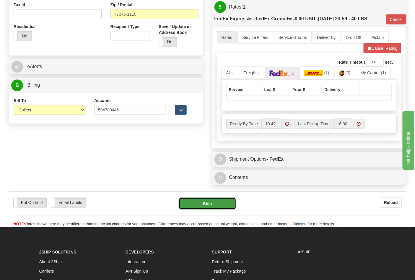
click at [215, 208] on button "Ship" at bounding box center [207, 204] width 57 height 12
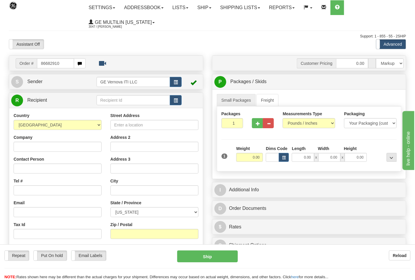
type input "86682910"
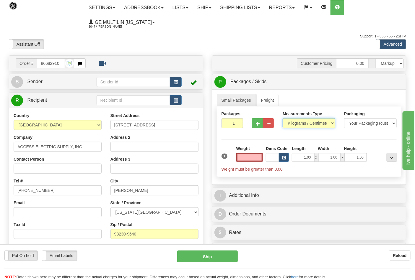
type input "0.00"
click at [303, 121] on select "Pounds / Inches Kilograms / Centimeters" at bounding box center [309, 123] width 53 height 10
select select "0"
click at [283, 119] on select "Pounds / Inches Kilograms / Centimeters" at bounding box center [309, 123] width 53 height 10
click at [257, 158] on input "0.00" at bounding box center [249, 157] width 27 height 9
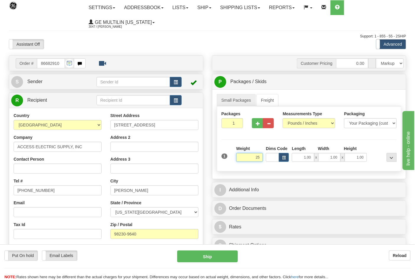
click button "Delete" at bounding box center [0, 0] width 0 height 0
type input "25.00"
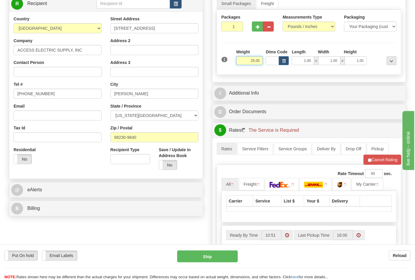
scroll to position [98, 0]
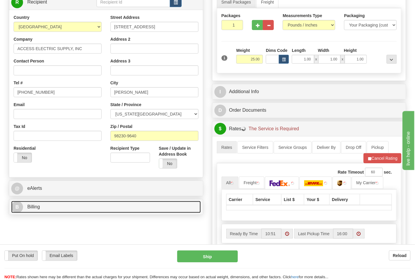
click at [78, 208] on link "B Billing" at bounding box center [106, 207] width 190 height 12
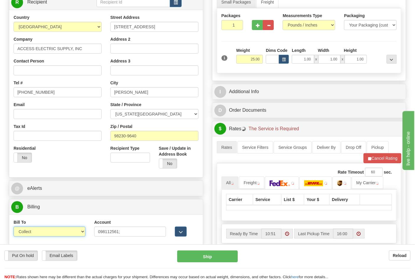
click at [34, 234] on select "Sender Recipient Third Party Collect" at bounding box center [50, 232] width 72 height 10
select select "2"
click at [14, 228] on select "Sender Recipient Third Party Collect" at bounding box center [50, 232] width 72 height 10
click at [127, 236] on input "098112561;" at bounding box center [130, 232] width 72 height 10
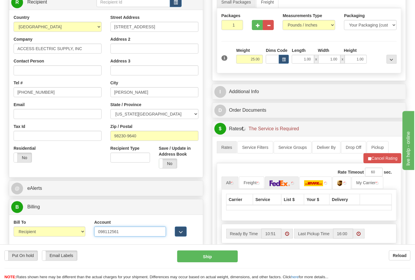
type input "098112561"
click at [285, 184] on img at bounding box center [280, 184] width 21 height 6
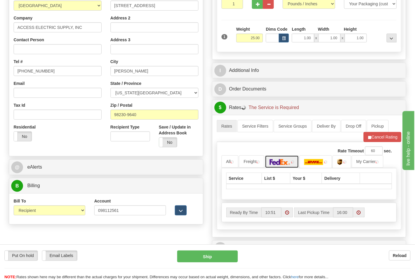
scroll to position [131, 0]
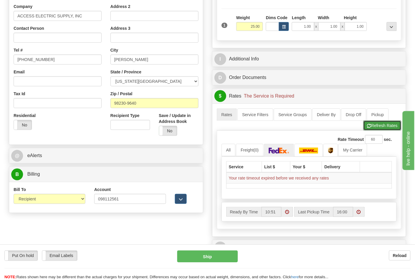
click at [383, 125] on button "Refresh Rates" at bounding box center [382, 126] width 38 height 10
click at [374, 129] on button "Refresh Rates" at bounding box center [382, 126] width 38 height 10
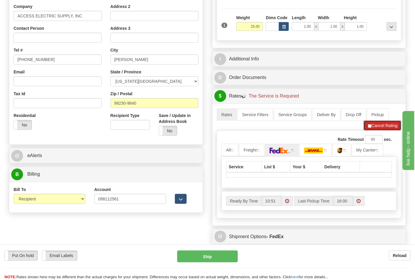
click at [373, 131] on button "Cancel Rating" at bounding box center [382, 126] width 38 height 10
click at [373, 131] on button "Refresh Rates" at bounding box center [382, 126] width 38 height 10
click at [373, 131] on button "Cancel Rating" at bounding box center [382, 126] width 38 height 10
click at [373, 131] on button "Refresh Rates" at bounding box center [382, 126] width 38 height 10
click at [373, 131] on button "Cancel Rating" at bounding box center [382, 126] width 38 height 10
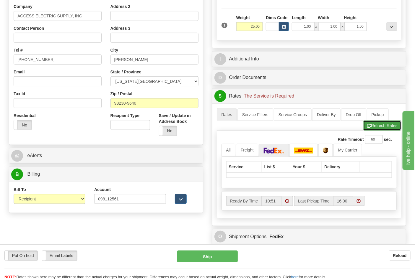
click at [373, 131] on button "Refresh Rates" at bounding box center [382, 126] width 38 height 10
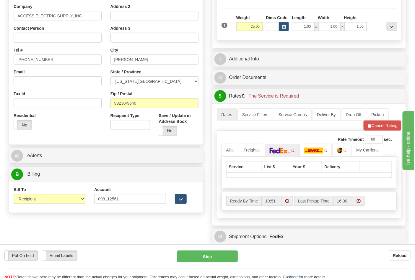
click at [295, 138] on div "Rate Timeout 60 sec." at bounding box center [308, 139] width 175 height 9
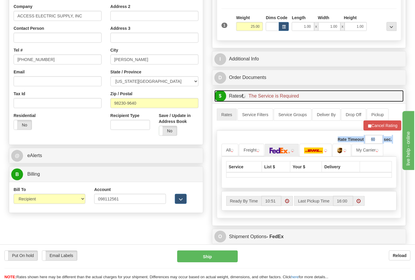
click at [358, 101] on link "$ Rates The Service is Required" at bounding box center [309, 96] width 190 height 12
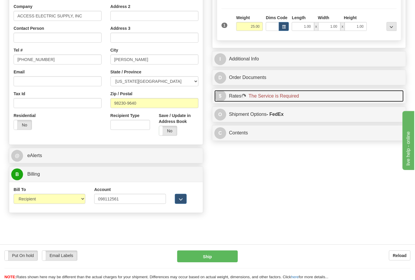
click at [358, 101] on link "$ Rates The Service is Required" at bounding box center [309, 96] width 190 height 12
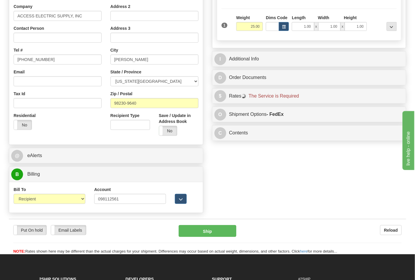
click at [311, 104] on div "$ Rates The Service is Required Cancel" at bounding box center [309, 96] width 194 height 15
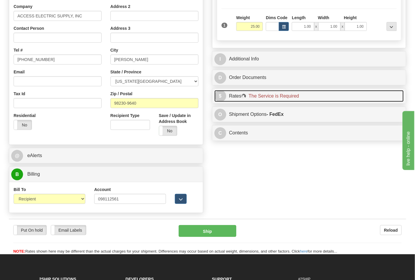
click at [316, 102] on link "$ Rates The Service is Required" at bounding box center [309, 96] width 190 height 12
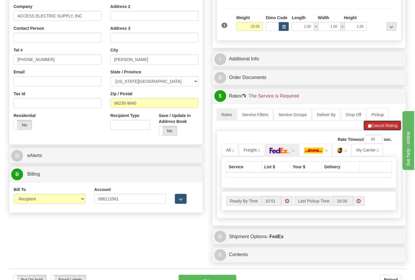
click at [379, 126] on button "Cancel Rating" at bounding box center [382, 126] width 38 height 10
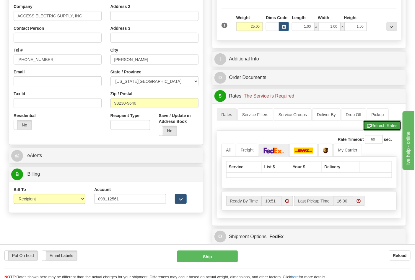
click at [379, 126] on button "Refresh Rates" at bounding box center [382, 126] width 38 height 10
click at [384, 128] on button "Cancel Rating" at bounding box center [382, 126] width 38 height 10
click at [383, 129] on button "Refresh Rates" at bounding box center [382, 126] width 38 height 10
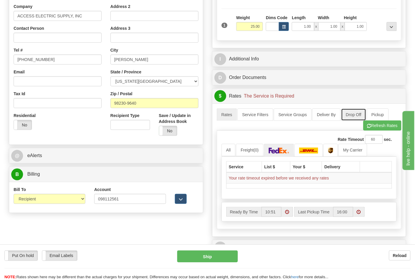
click at [353, 114] on link "Drop Off" at bounding box center [353, 115] width 25 height 12
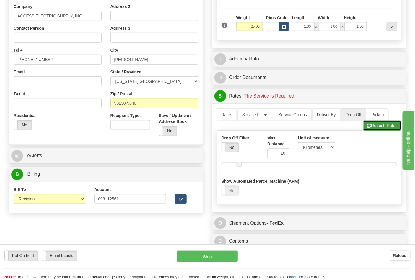
click at [372, 128] on button "Refresh Rates" at bounding box center [382, 126] width 38 height 10
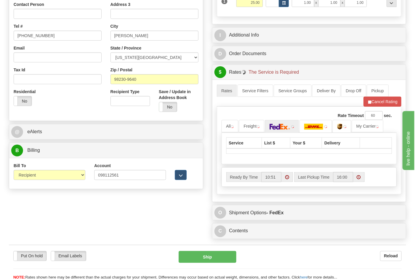
scroll to position [98, 0]
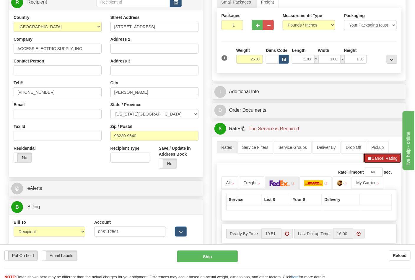
click at [383, 160] on button "Cancel Rating" at bounding box center [382, 159] width 38 height 10
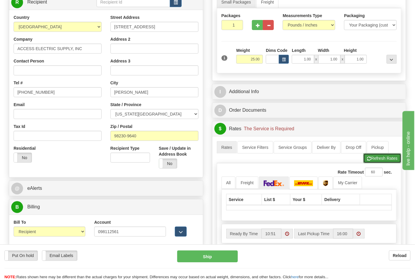
click at [386, 160] on button "Refresh Rates" at bounding box center [382, 159] width 38 height 10
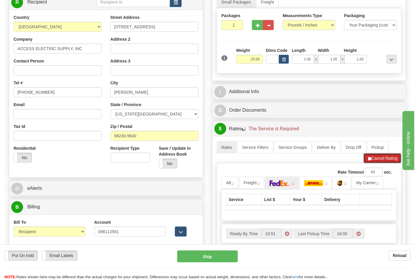
click at [386, 160] on button "Cancel Rating" at bounding box center [382, 159] width 38 height 10
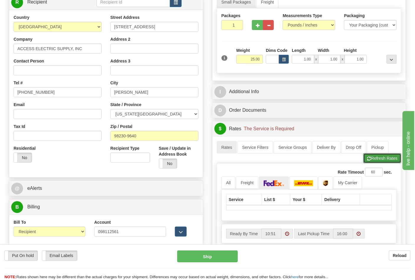
click at [386, 160] on button "Refresh Rates" at bounding box center [382, 159] width 38 height 10
click at [0, 0] on button "Cancel Rating" at bounding box center [0, 0] width 0 height 0
click at [386, 160] on button "Refresh Rates" at bounding box center [382, 159] width 38 height 10
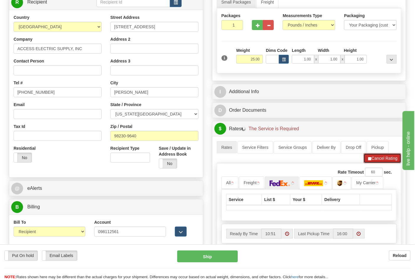
click at [386, 160] on button "Cancel Rating" at bounding box center [382, 159] width 38 height 10
click at [0, 0] on button "Refresh Rates" at bounding box center [0, 0] width 0 height 0
click at [386, 160] on button "Cancel Rating" at bounding box center [382, 159] width 38 height 10
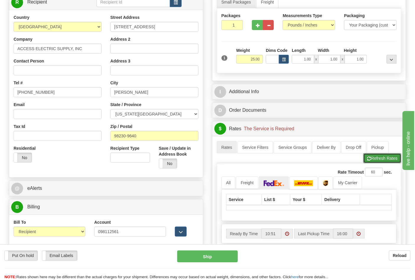
click at [386, 160] on button "Refresh Rates" at bounding box center [382, 159] width 38 height 10
click at [0, 0] on button "Cancel Rating" at bounding box center [0, 0] width 0 height 0
click at [386, 160] on button "Refresh Rates" at bounding box center [382, 159] width 38 height 10
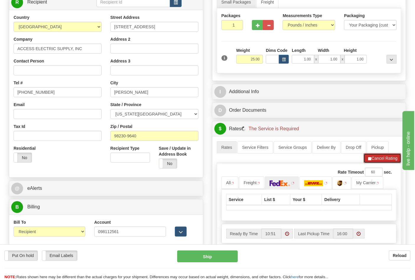
click at [386, 160] on button "Cancel Rating" at bounding box center [382, 159] width 38 height 10
click at [0, 0] on button "Refresh Rates" at bounding box center [0, 0] width 0 height 0
click at [386, 160] on button "Cancel Rating" at bounding box center [382, 159] width 38 height 10
click at [0, 0] on button "Refresh Rates" at bounding box center [0, 0] width 0 height 0
click at [386, 160] on button "Cancel Rating" at bounding box center [382, 159] width 38 height 10
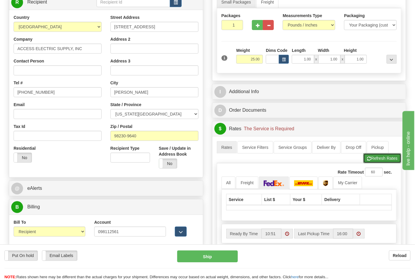
click at [386, 160] on button "Refresh Rates" at bounding box center [382, 159] width 38 height 10
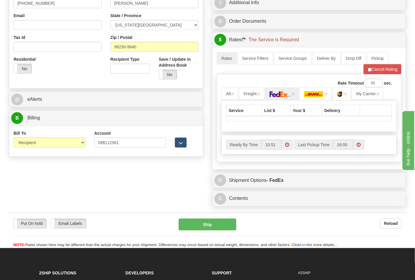
scroll to position [172, 0]
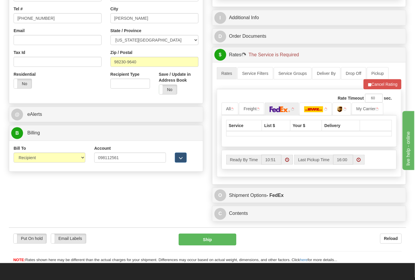
click at [275, 95] on div "Rate Timeout 60 sec. All Freight" at bounding box center [309, 133] width 185 height 88
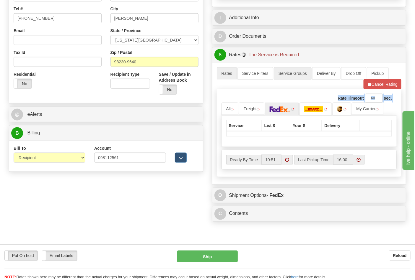
scroll to position [41, 0]
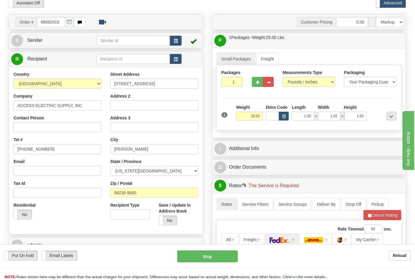
click at [320, 56] on ul "Small Packages Freight" at bounding box center [309, 59] width 185 height 12
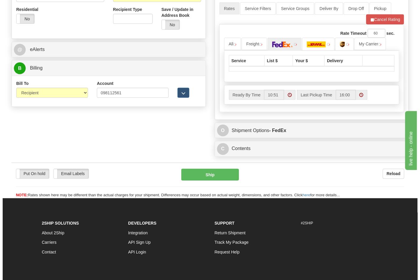
scroll to position [205, 0]
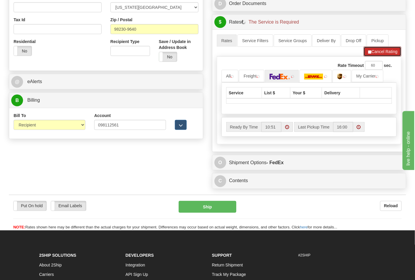
click at [374, 53] on button "Cancel Rating" at bounding box center [382, 52] width 38 height 10
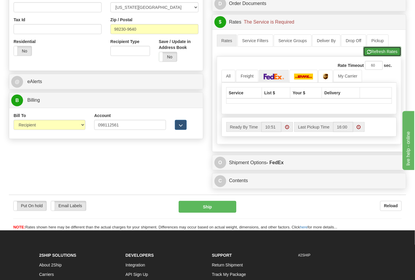
click at [371, 53] on button "Refresh Rates" at bounding box center [382, 52] width 38 height 10
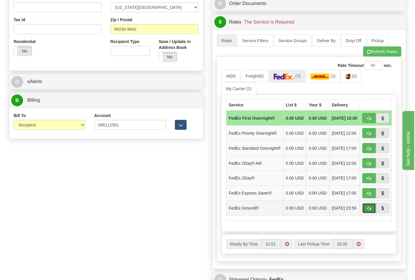
click at [365, 214] on button "button" at bounding box center [369, 209] width 14 height 10
type input "92"
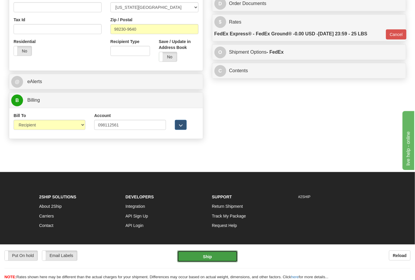
click at [210, 252] on button "Ship" at bounding box center [207, 257] width 60 height 12
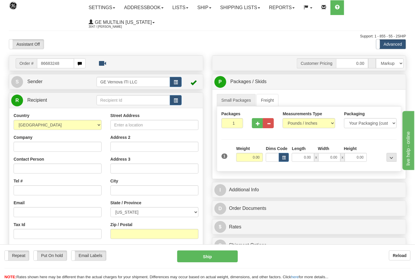
type input "86683248"
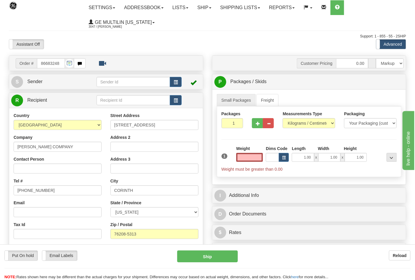
type input "0.00"
click at [270, 141] on div "Packages 1 1 Measurements Type" at bounding box center [309, 142] width 185 height 71
drag, startPoint x: 292, startPoint y: 124, endPoint x: 294, endPoint y: 127, distance: 4.2
click at [293, 126] on select "Pounds / Inches Kilograms / Centimeters" at bounding box center [309, 123] width 53 height 10
select select "0"
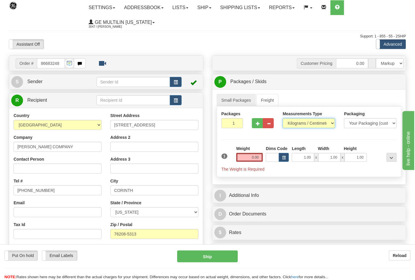
click at [283, 119] on select "Pounds / Inches Kilograms / Centimeters" at bounding box center [309, 123] width 53 height 10
click at [254, 126] on button "button" at bounding box center [257, 123] width 11 height 10
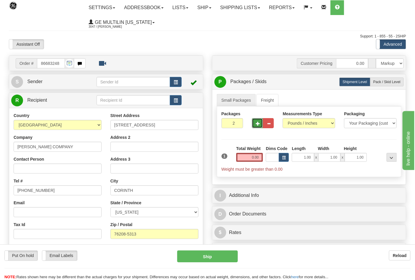
click at [256, 123] on button "button" at bounding box center [257, 123] width 11 height 10
type input "3"
click at [260, 159] on input "0.00" at bounding box center [249, 157] width 27 height 9
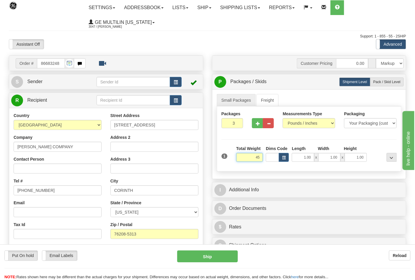
click button "Delete" at bounding box center [0, 0] width 0 height 0
type input "45.00"
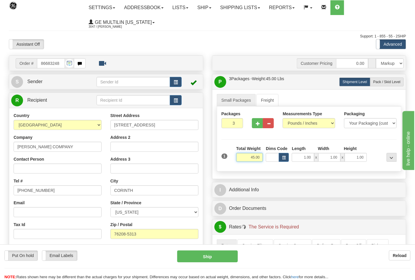
scroll to position [131, 0]
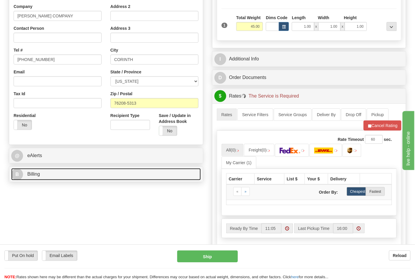
click at [52, 180] on link "B Billing" at bounding box center [106, 175] width 190 height 12
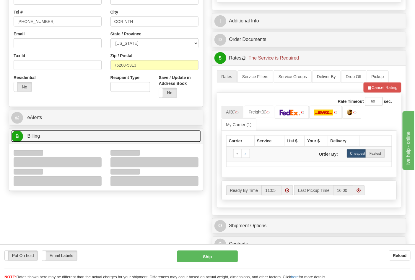
scroll to position [229, 0]
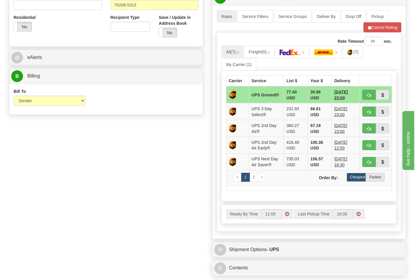
click at [27, 107] on div "Bill To Sender Recipient Third Party Collect" at bounding box center [49, 100] width 81 height 22
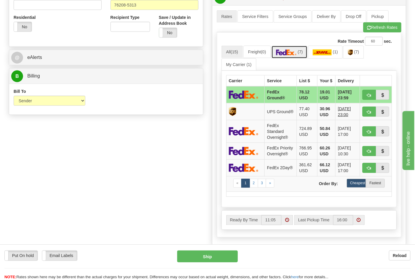
click at [288, 55] on img at bounding box center [286, 53] width 21 height 6
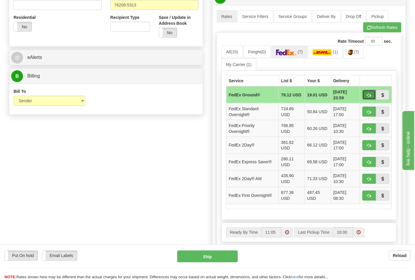
click at [366, 95] on button "button" at bounding box center [369, 95] width 14 height 10
type input "92"
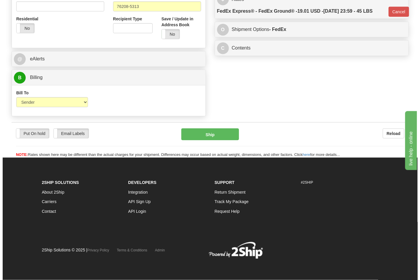
scroll to position [220, 0]
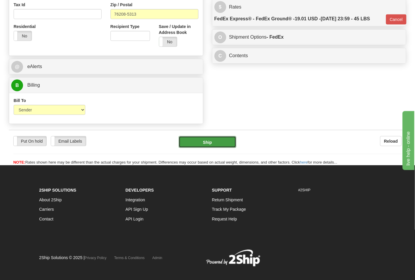
click at [219, 139] on button "Ship" at bounding box center [207, 142] width 57 height 12
